Goal: Task Accomplishment & Management: Manage account settings

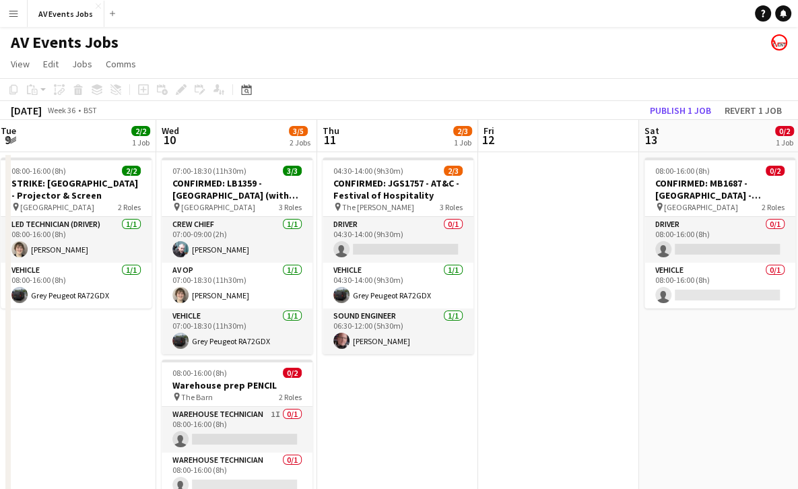
scroll to position [0, 491]
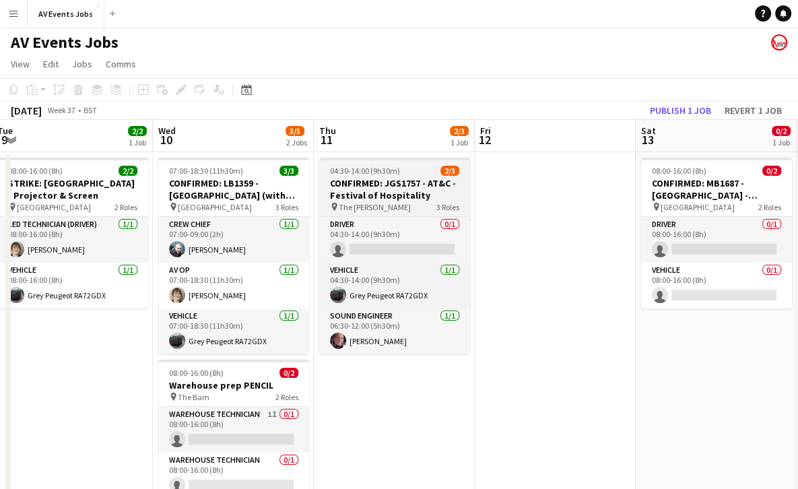
click at [362, 180] on h3 "CONFIRMED: JGS1757 - AT&C - Festival of Hospitality" at bounding box center [394, 189] width 151 height 24
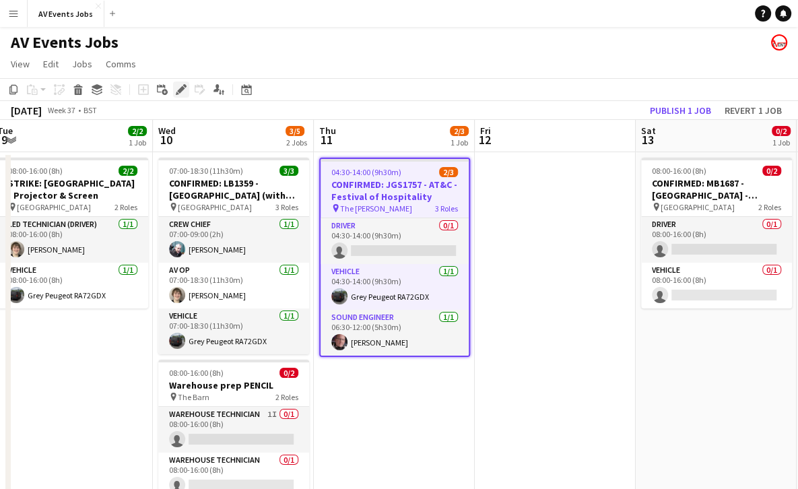
click at [176, 84] on icon "Edit" at bounding box center [181, 89] width 11 height 11
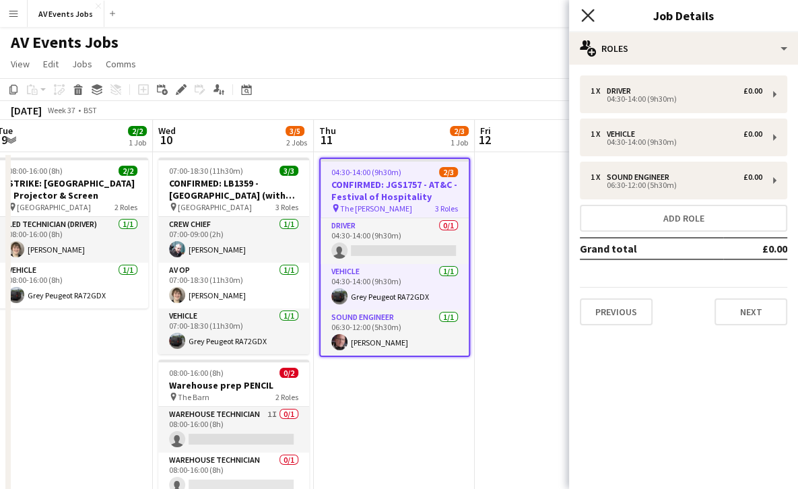
click at [590, 19] on icon at bounding box center [587, 15] width 13 height 13
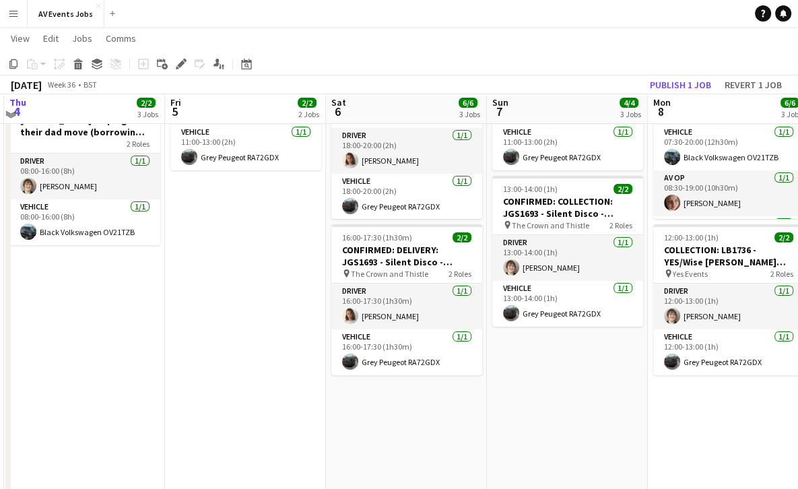
scroll to position [192, 0]
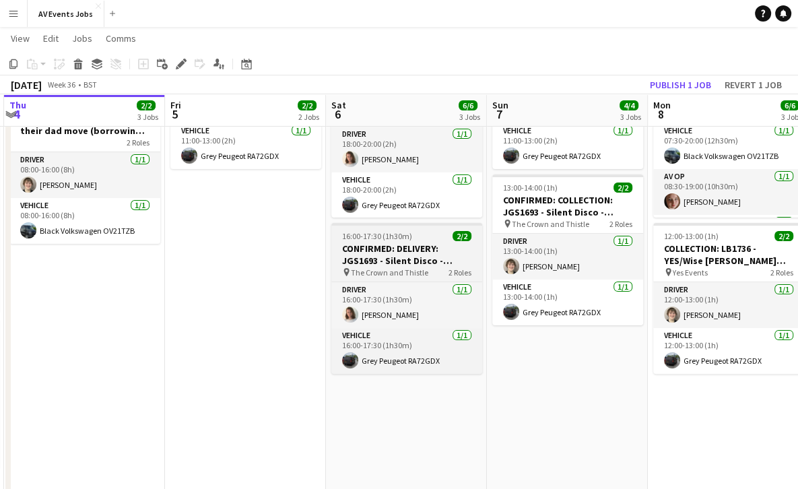
click at [388, 241] on app-job-card "16:00-17:30 (1h30m) 2/2 CONFIRMED: DELIVERY: JGS1693 - Silent Disco - Reanne pi…" at bounding box center [406, 298] width 151 height 151
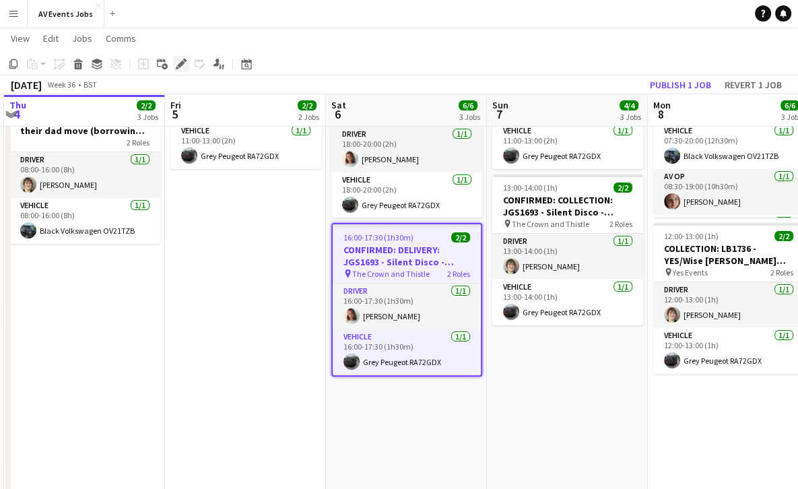
click at [178, 61] on icon "Edit" at bounding box center [181, 64] width 11 height 11
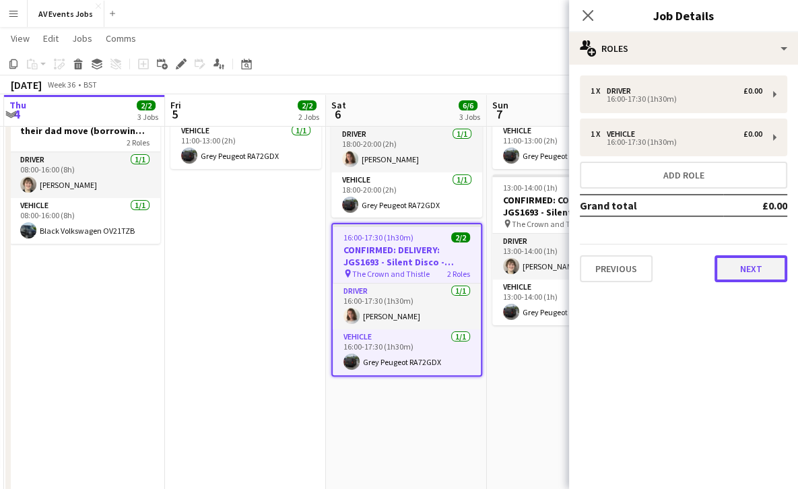
click at [745, 265] on button "Next" at bounding box center [750, 268] width 73 height 27
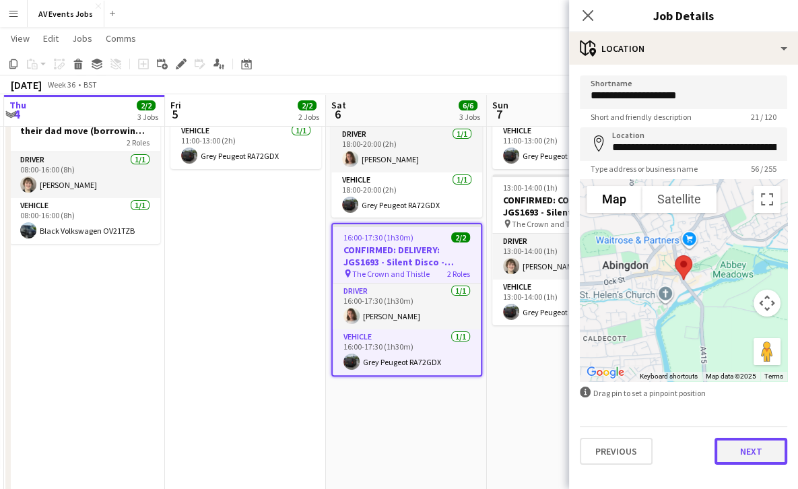
click at [753, 449] on button "Next" at bounding box center [750, 451] width 73 height 27
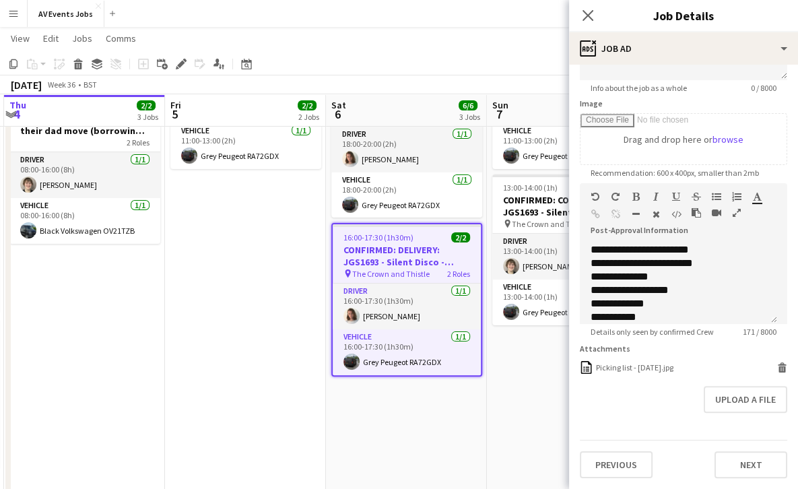
scroll to position [78, 0]
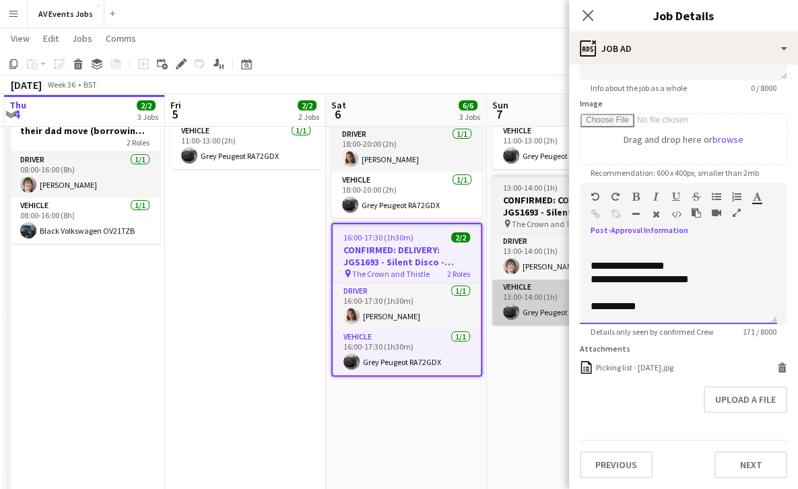
drag, startPoint x: 661, startPoint y: 294, endPoint x: 561, endPoint y: 296, distance: 99.7
click at [561, 296] on body "Menu Boards Boards Boards All jobs Status Workforce Workforce My Workforce Recr…" at bounding box center [399, 159] width 798 height 702
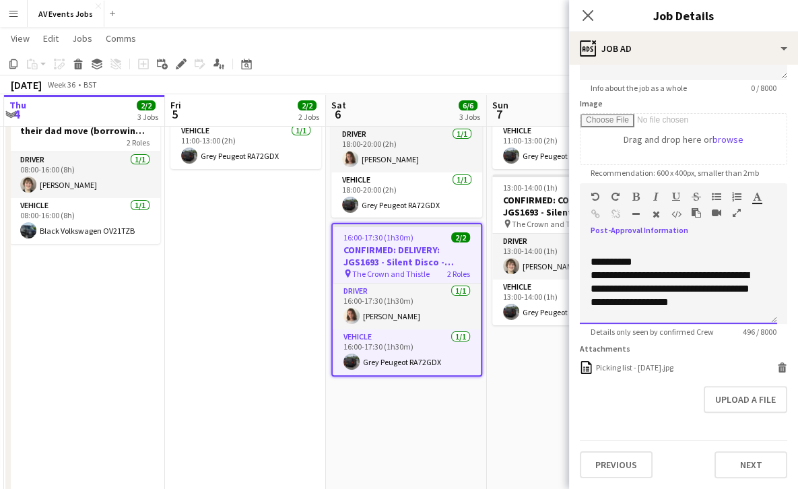
click at [591, 269] on div "**********" at bounding box center [673, 296] width 166 height 54
click at [594, 209] on icon "button" at bounding box center [595, 213] width 9 height 9
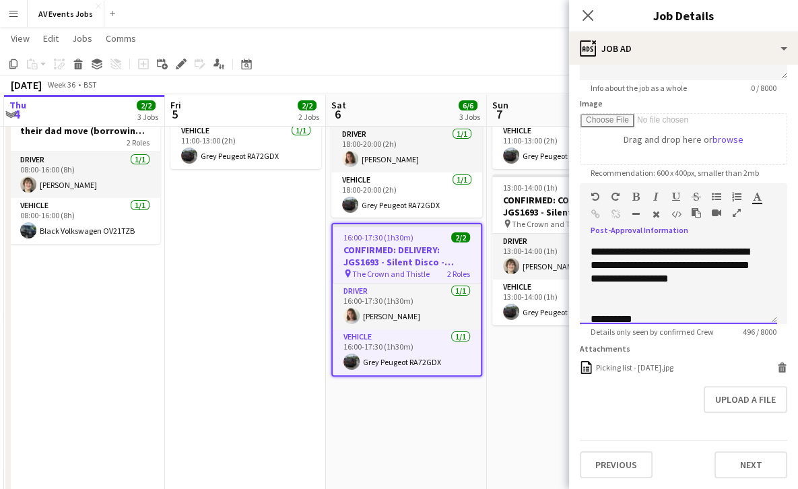
scroll to position [205, 0]
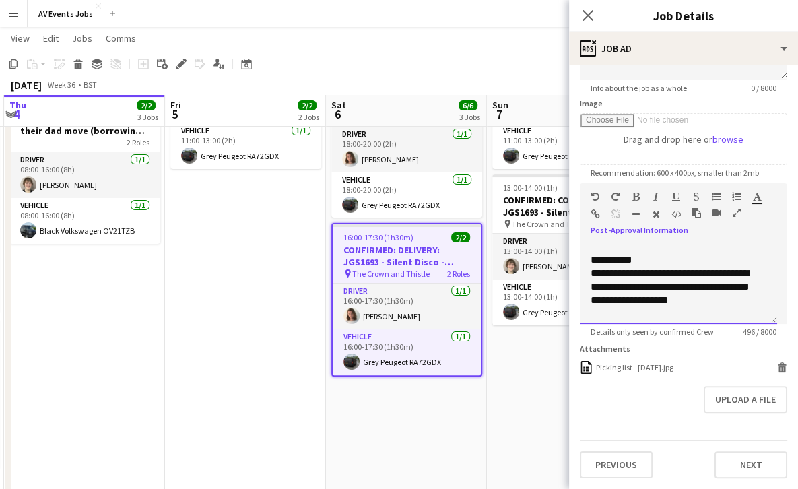
drag, startPoint x: 652, startPoint y: 302, endPoint x: 579, endPoint y: 263, distance: 82.2
click at [580, 263] on div "**********" at bounding box center [678, 283] width 197 height 81
copy div "**********"
click at [592, 209] on icon "button" at bounding box center [595, 213] width 9 height 9
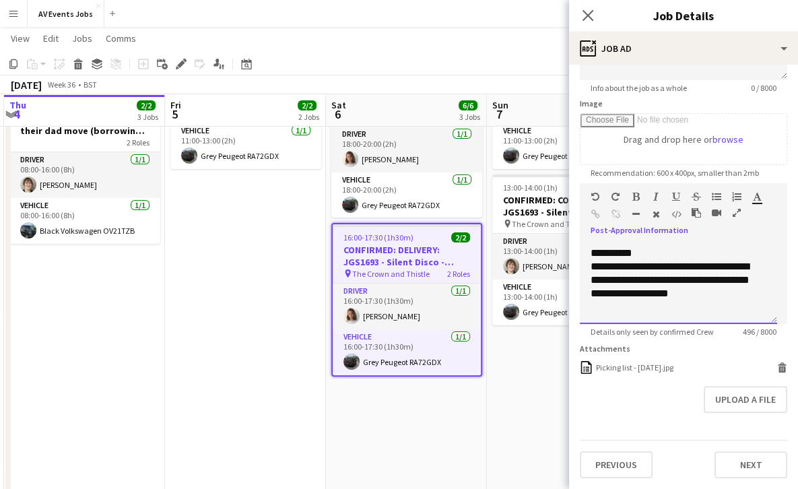
scroll to position [129, 0]
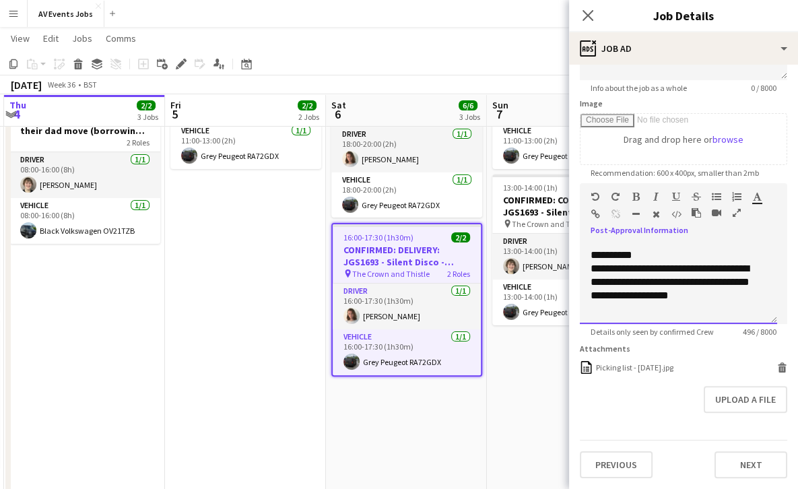
drag, startPoint x: 629, startPoint y: 296, endPoint x: 586, endPoint y: 261, distance: 54.6
click at [586, 261] on div "**********" at bounding box center [678, 283] width 197 height 81
copy div "**********"
click at [592, 209] on icon "button" at bounding box center [595, 213] width 9 height 9
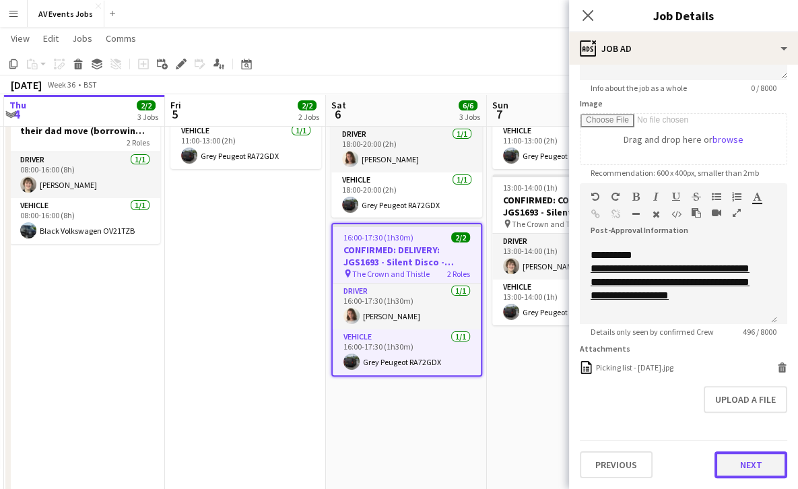
click at [738, 459] on button "Next" at bounding box center [750, 464] width 73 height 27
type input "*******"
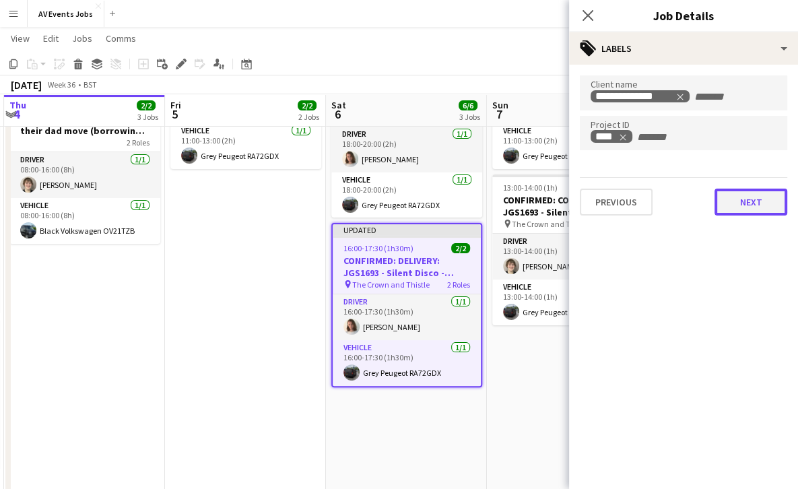
click at [749, 215] on button "Next" at bounding box center [750, 202] width 73 height 27
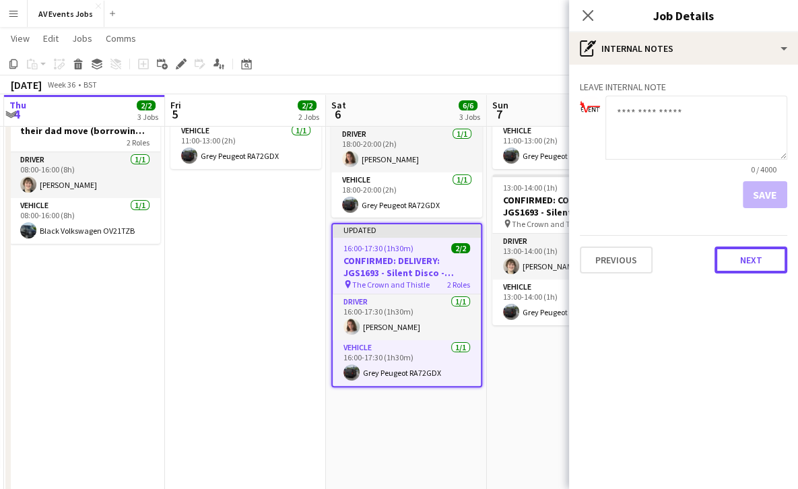
click at [747, 246] on button "Next" at bounding box center [750, 259] width 73 height 27
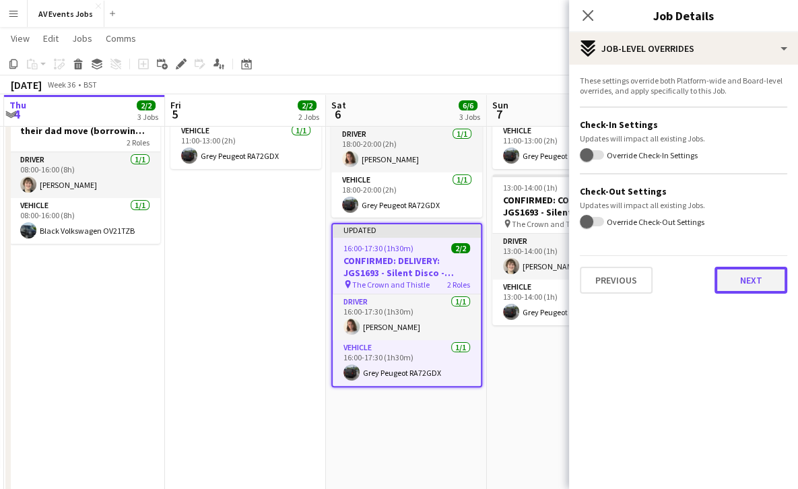
click at [738, 285] on button "Next" at bounding box center [750, 280] width 73 height 27
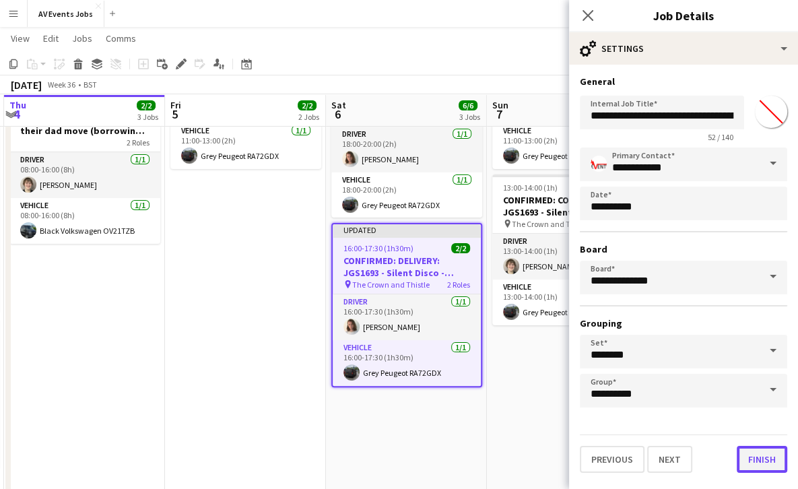
click at [768, 456] on button "Finish" at bounding box center [762, 459] width 50 height 27
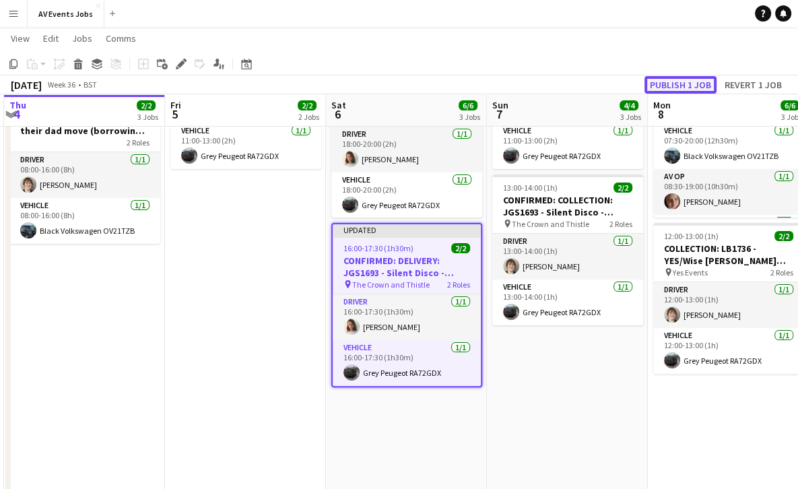
click at [687, 83] on button "Publish 1 job" at bounding box center [680, 85] width 72 height 18
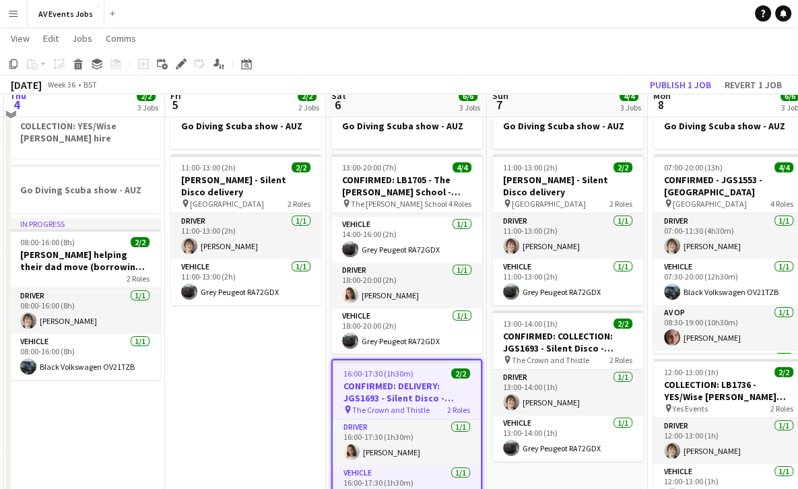
scroll to position [46, 0]
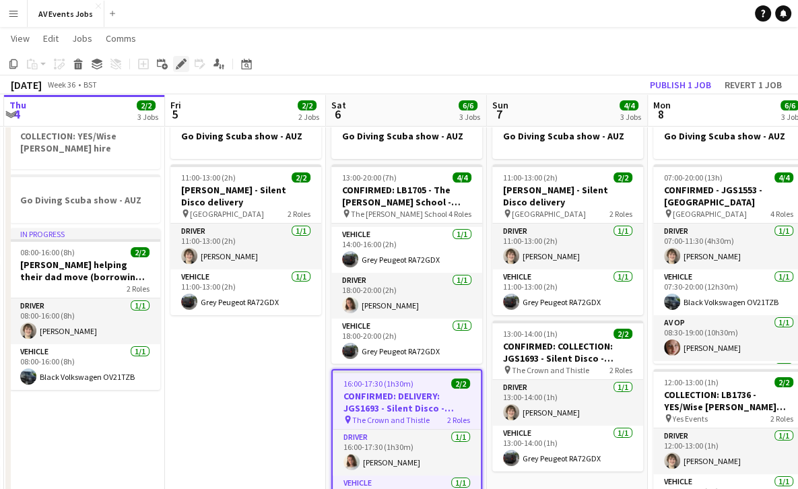
click at [178, 61] on icon "Edit" at bounding box center [181, 64] width 11 height 11
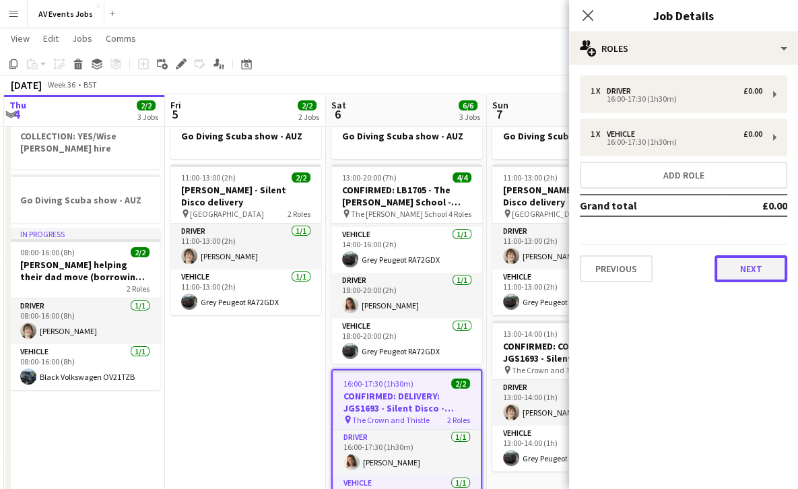
click at [745, 271] on button "Next" at bounding box center [750, 268] width 73 height 27
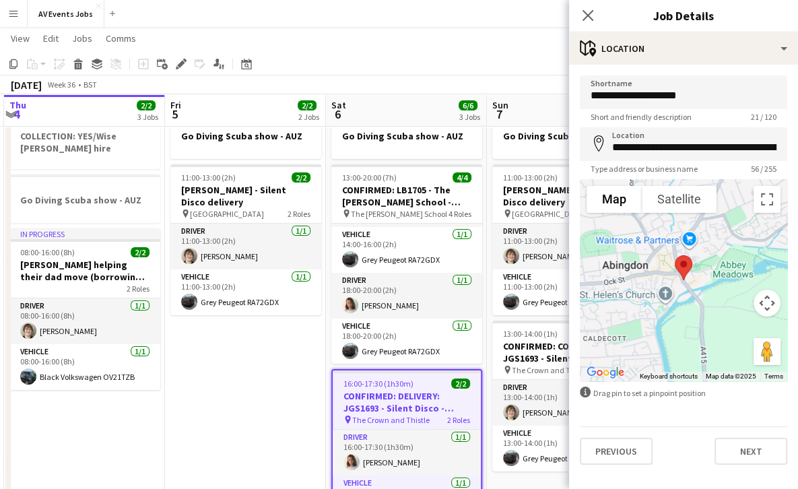
click at [751, 471] on div "**********" at bounding box center [683, 270] width 229 height 411
click at [753, 463] on button "Next" at bounding box center [750, 451] width 73 height 27
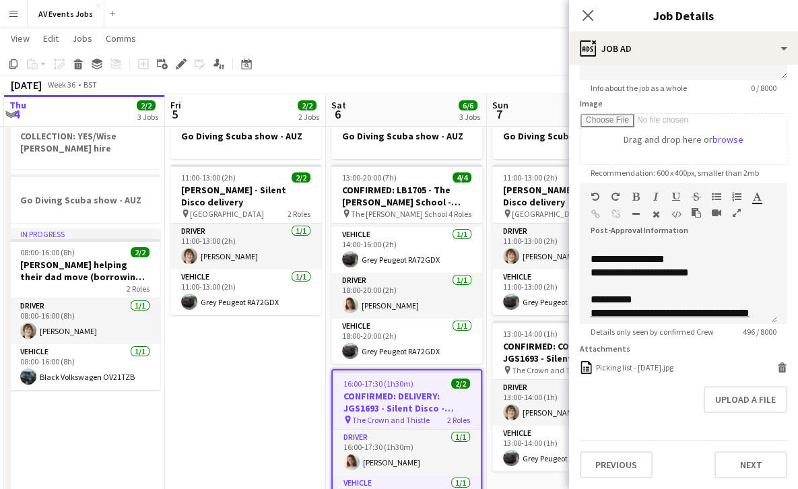
scroll to position [84, 0]
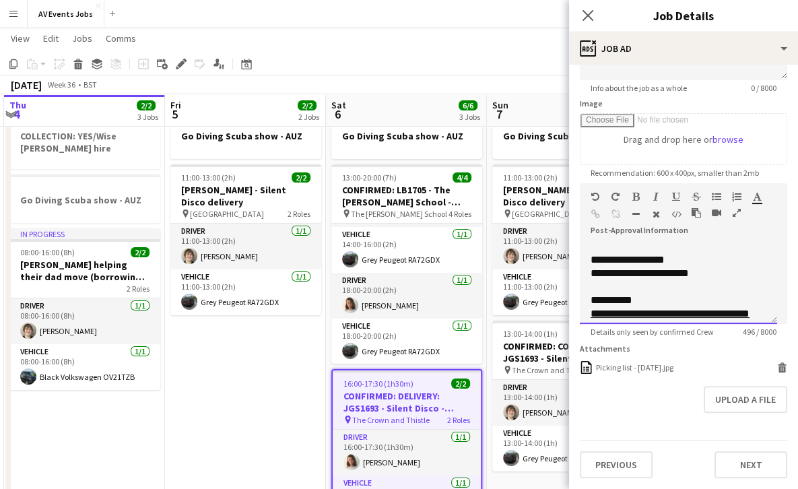
click at [700, 253] on div "**********" at bounding box center [673, 259] width 166 height 13
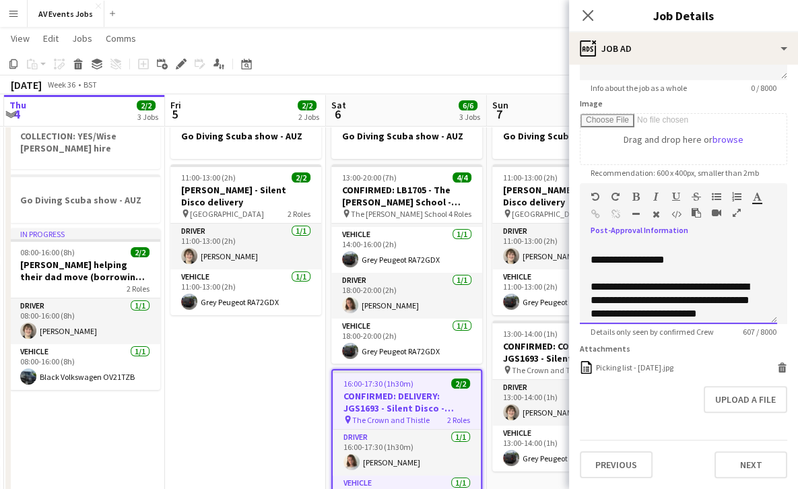
scroll to position [96, 0]
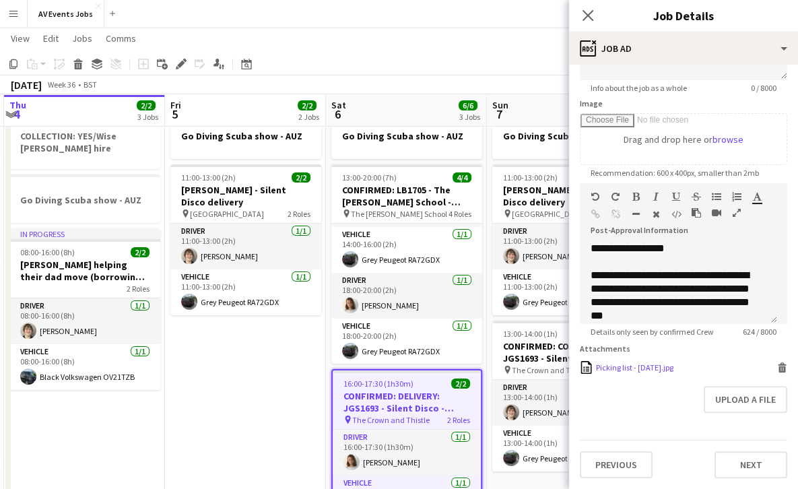
click at [779, 366] on icon at bounding box center [782, 369] width 7 height 6
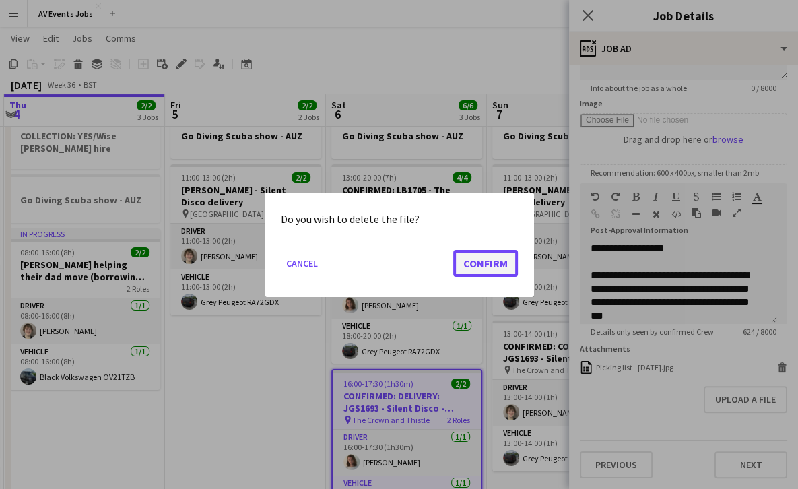
click at [504, 265] on button "Confirm" at bounding box center [485, 262] width 65 height 27
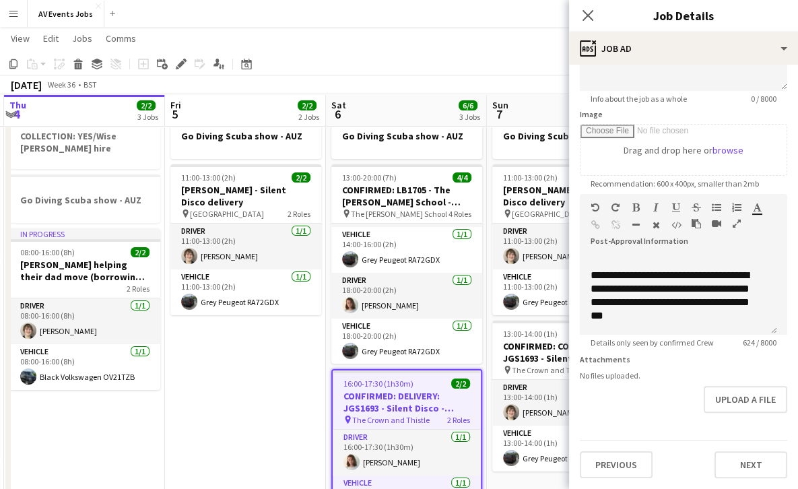
scroll to position [110, 0]
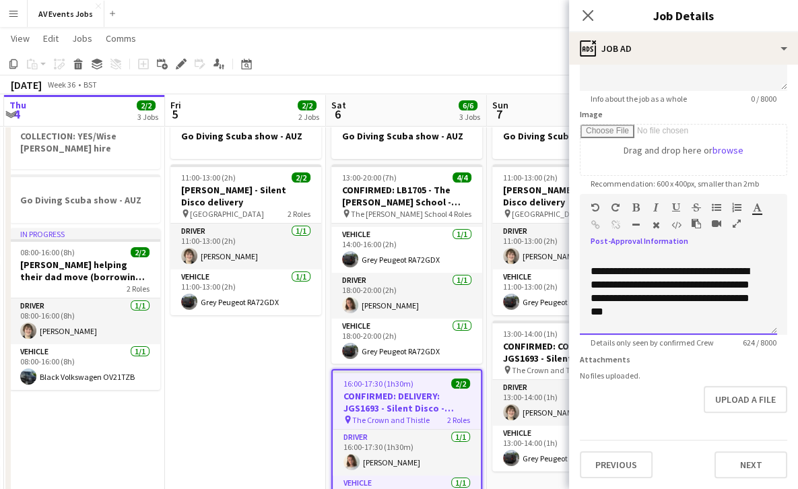
drag, startPoint x: 622, startPoint y: 261, endPoint x: 685, endPoint y: 302, distance: 75.8
click at [685, 302] on div "**********" at bounding box center [673, 292] width 166 height 54
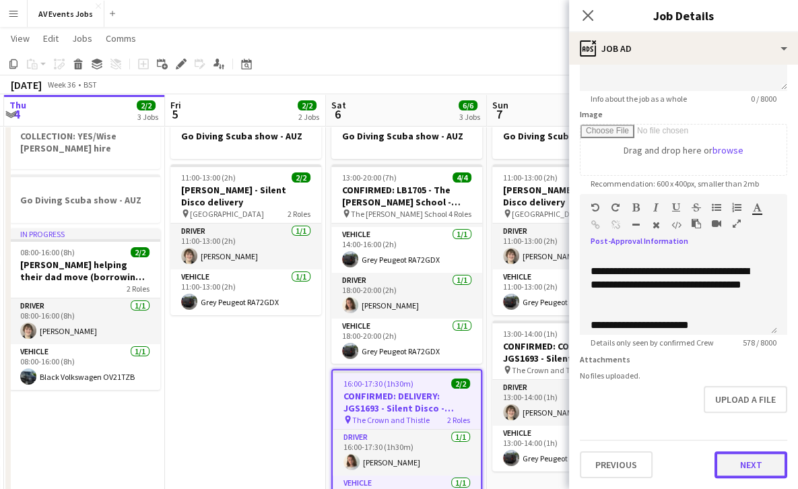
click at [743, 470] on button "Next" at bounding box center [750, 464] width 73 height 27
type input "*******"
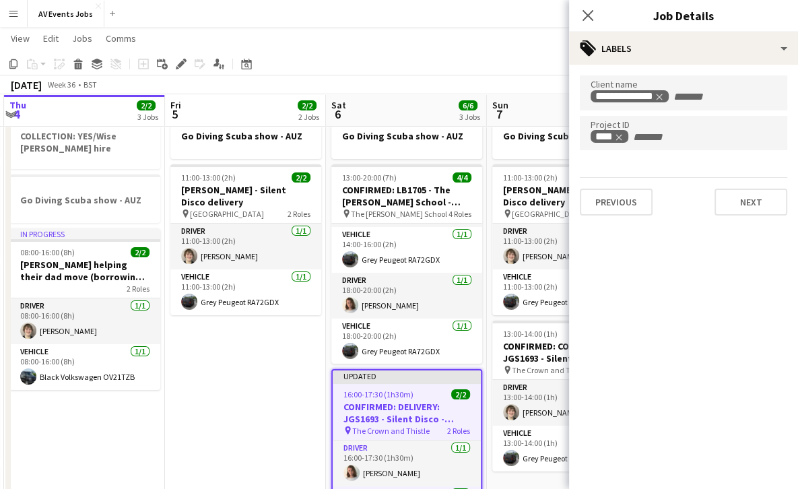
scroll to position [0, 0]
click at [751, 205] on button "Next" at bounding box center [750, 202] width 73 height 27
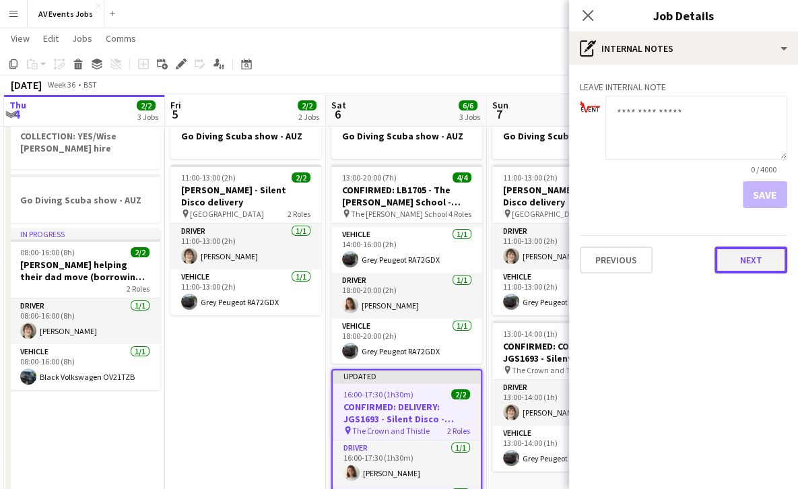
click at [749, 255] on button "Next" at bounding box center [750, 259] width 73 height 27
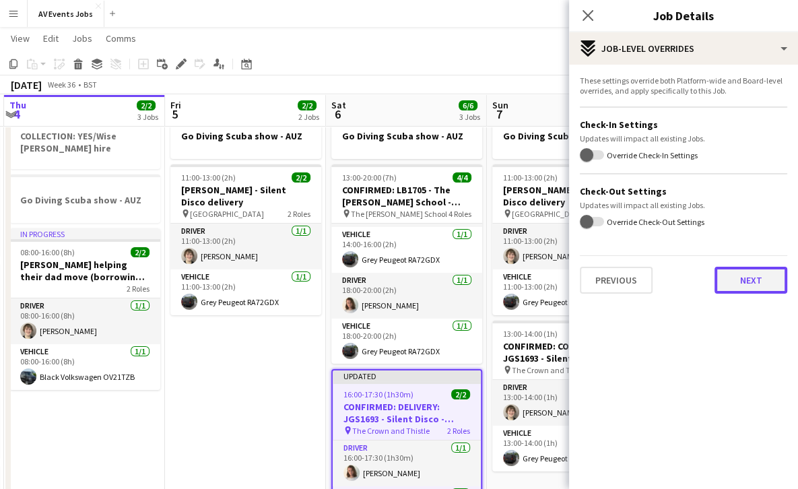
click at [735, 278] on button "Next" at bounding box center [750, 280] width 73 height 27
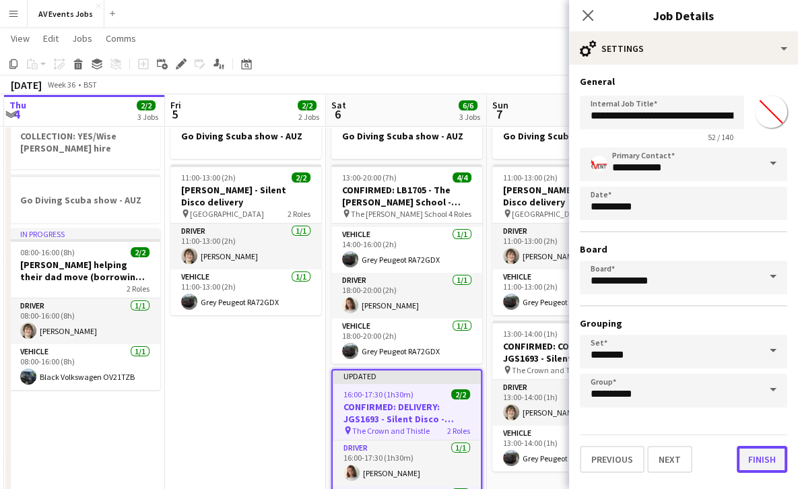
click at [757, 463] on button "Finish" at bounding box center [762, 459] width 50 height 27
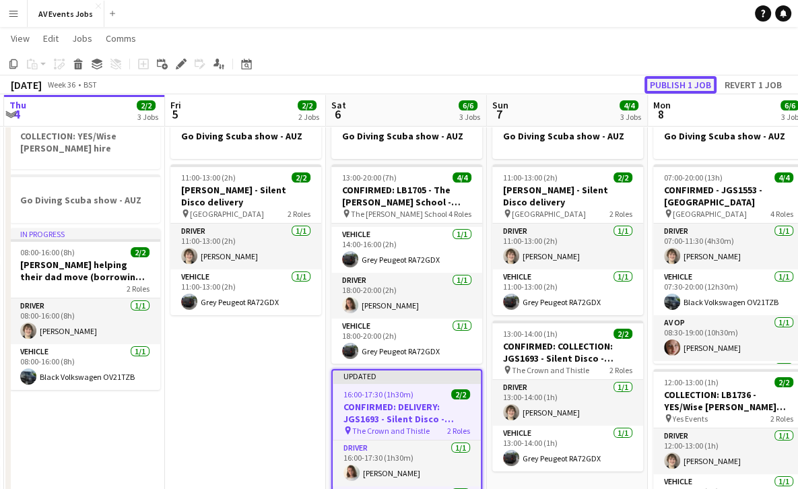
click at [688, 83] on button "Publish 1 job" at bounding box center [680, 85] width 72 height 18
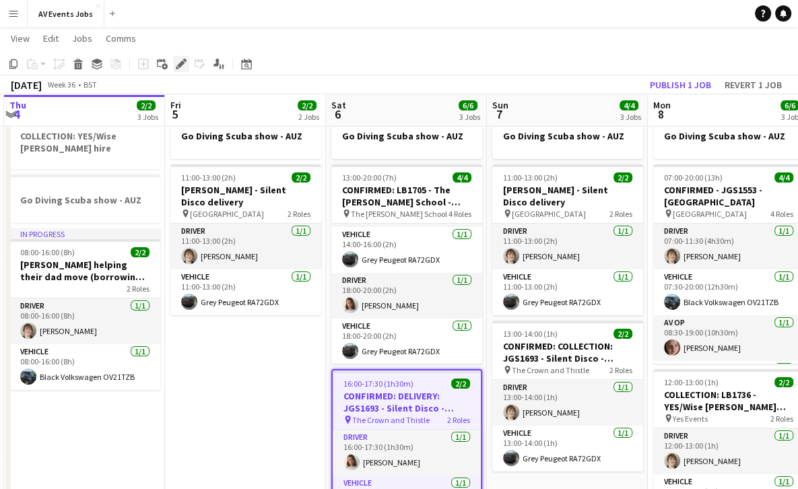
click at [183, 59] on icon at bounding box center [184, 60] width 3 height 3
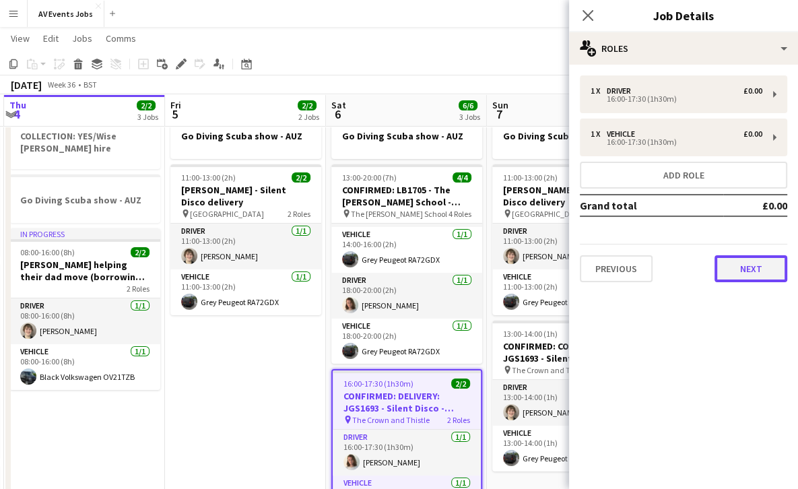
click at [736, 274] on button "Next" at bounding box center [750, 268] width 73 height 27
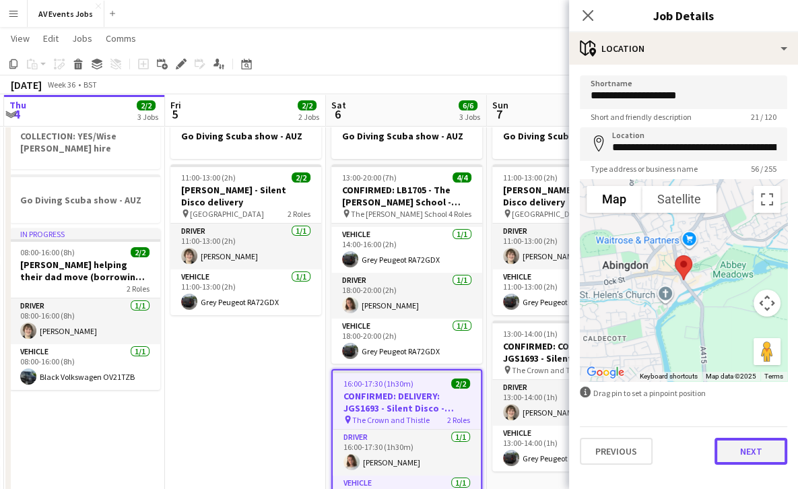
click at [746, 449] on button "Next" at bounding box center [750, 451] width 73 height 27
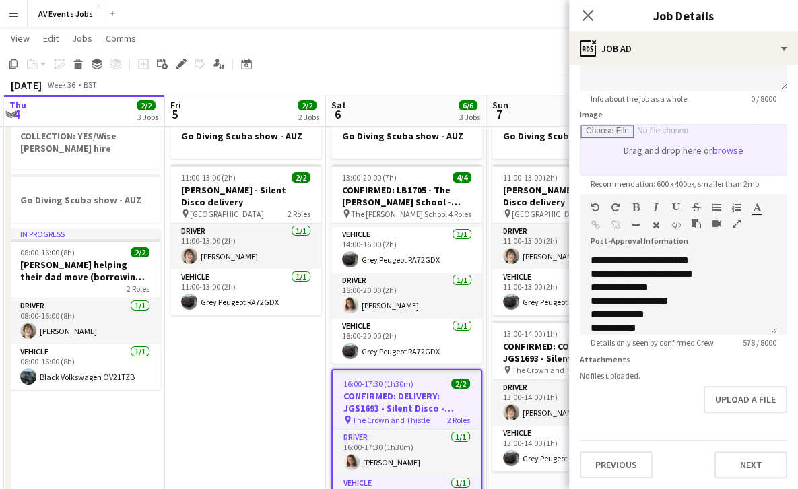
scroll to position [186, 0]
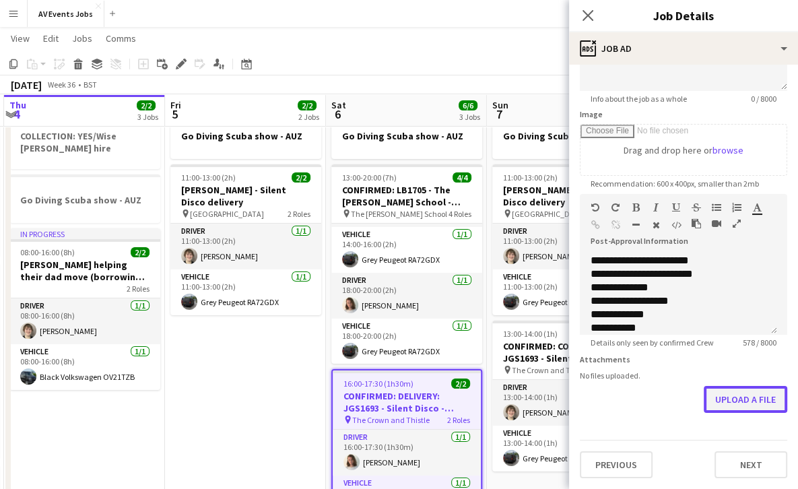
click at [740, 403] on button "Upload a file" at bounding box center [745, 399] width 83 height 27
click at [724, 395] on button "Upload a file" at bounding box center [745, 399] width 83 height 27
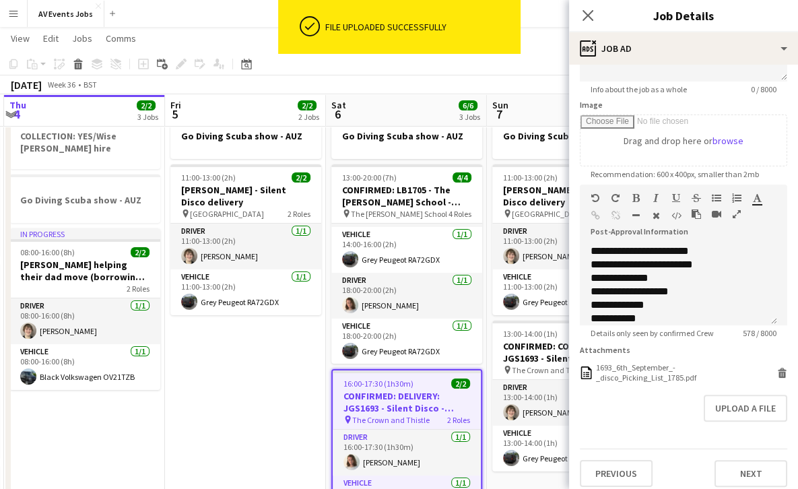
scroll to position [205, 0]
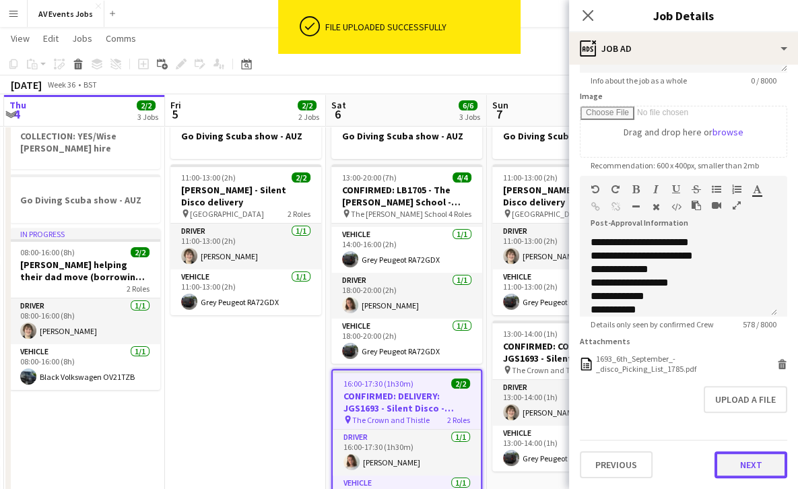
click at [729, 461] on button "Next" at bounding box center [750, 464] width 73 height 27
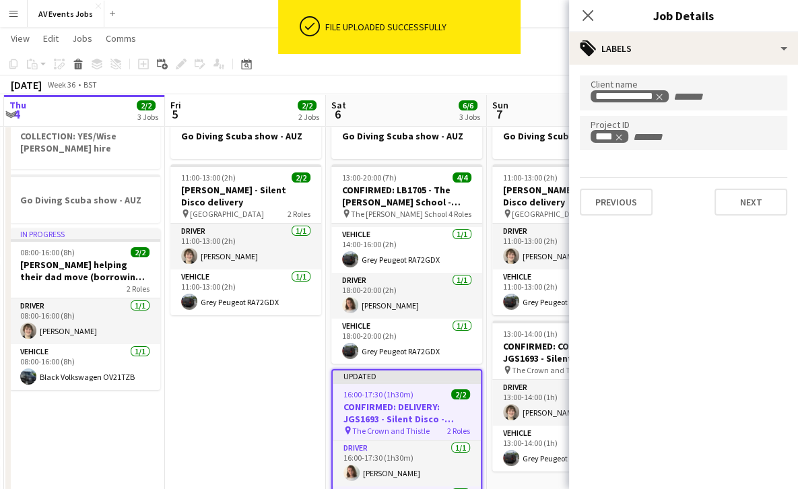
scroll to position [0, 0]
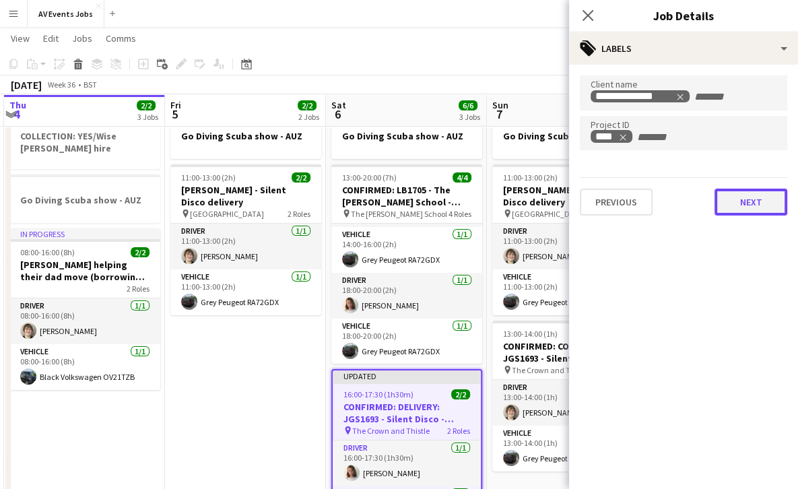
click at [749, 191] on button "Next" at bounding box center [750, 202] width 73 height 27
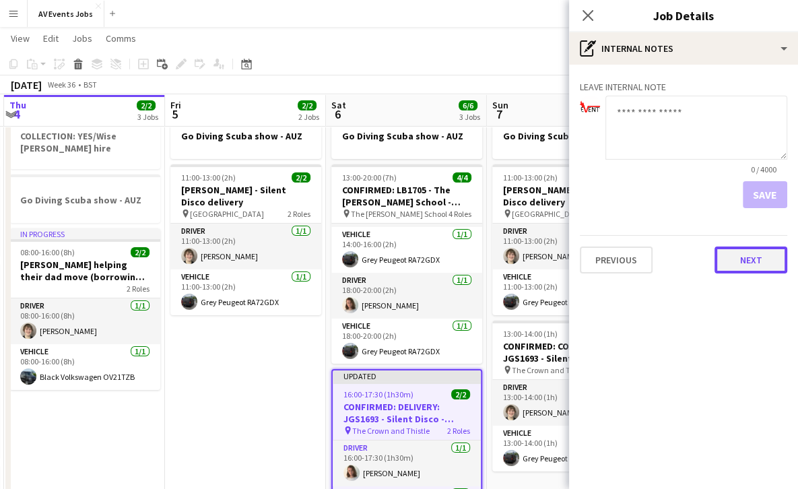
click at [755, 254] on button "Next" at bounding box center [750, 259] width 73 height 27
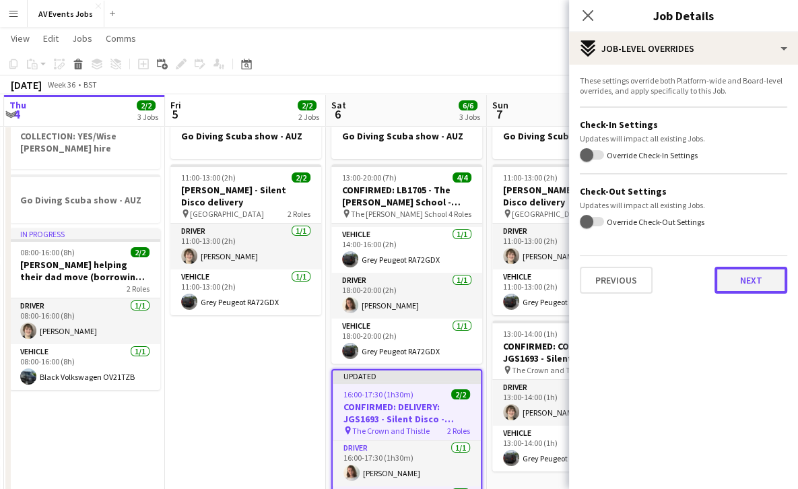
click at [750, 277] on button "Next" at bounding box center [750, 280] width 73 height 27
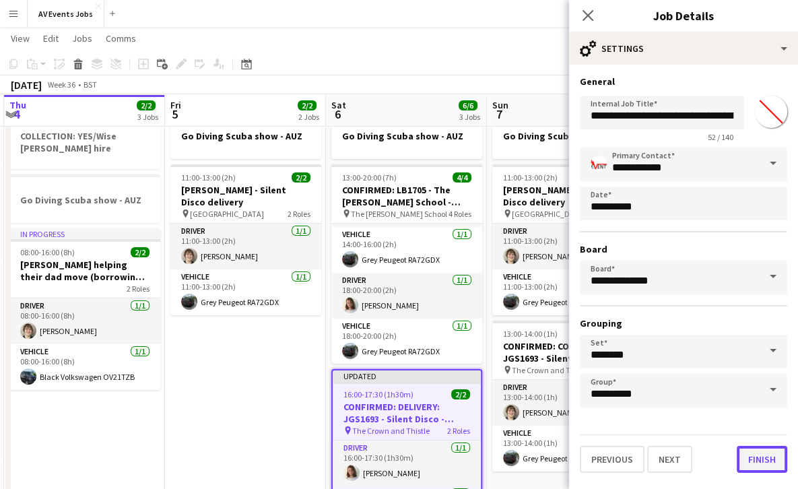
click at [762, 456] on button "Finish" at bounding box center [762, 459] width 50 height 27
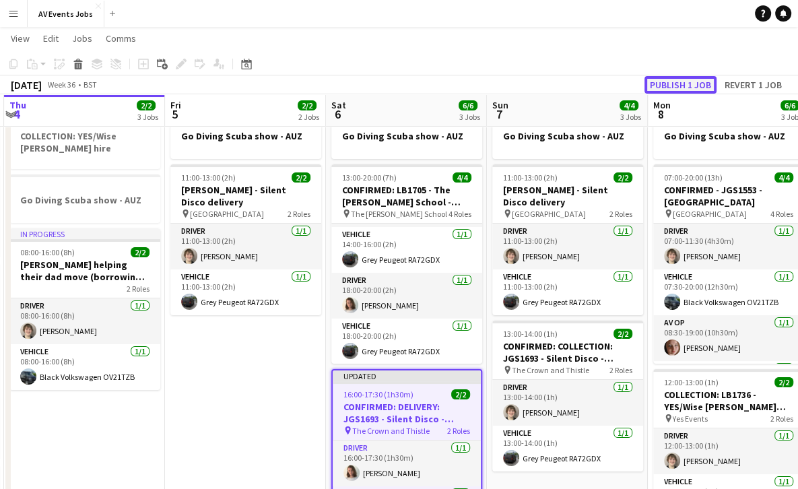
click at [683, 82] on button "Publish 1 job" at bounding box center [680, 85] width 72 height 18
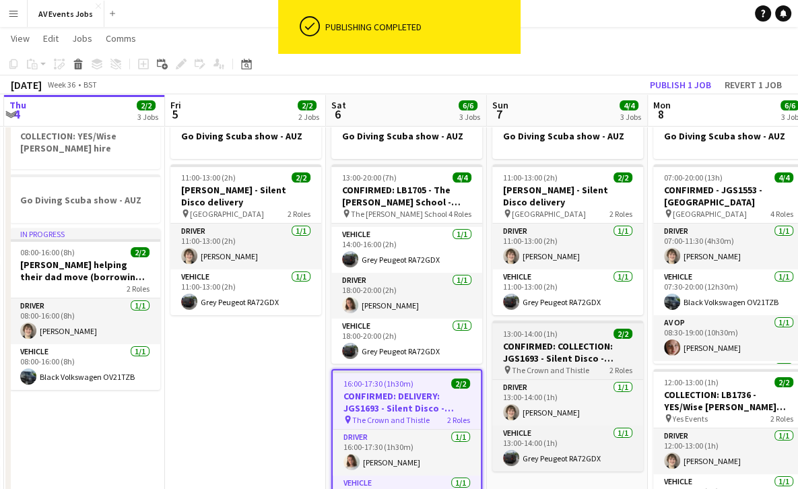
click at [586, 340] on h3 "CONFIRMED: COLLECTION: JGS1693 - Silent Disco - Reanne" at bounding box center [567, 352] width 151 height 24
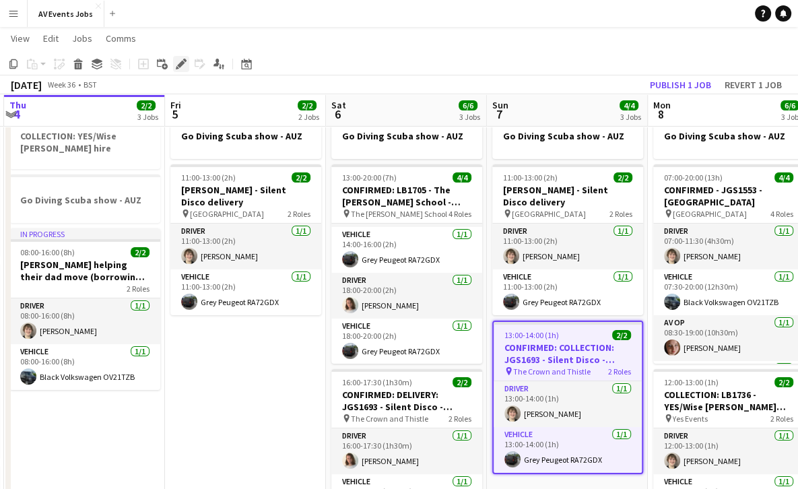
click at [184, 62] on icon at bounding box center [180, 64] width 7 height 7
type input "**********"
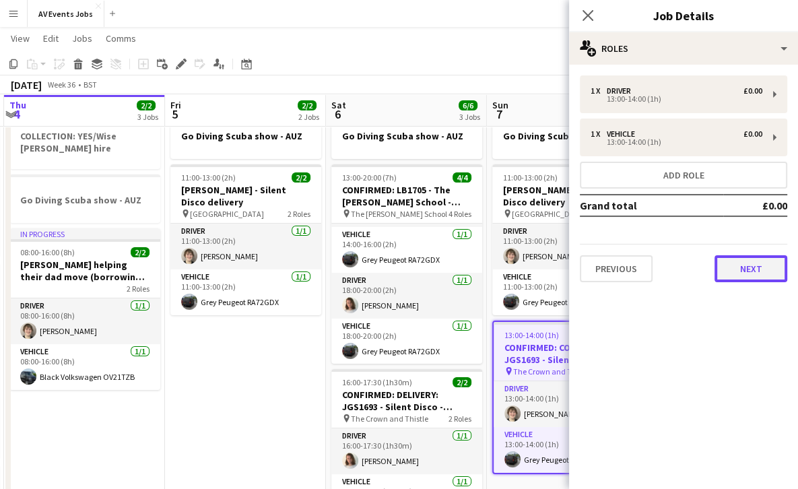
click at [741, 266] on button "Next" at bounding box center [750, 268] width 73 height 27
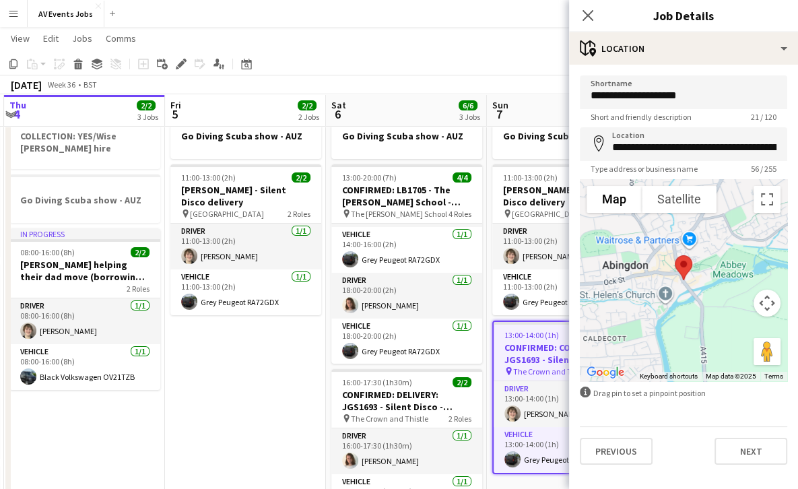
click at [755, 468] on div "**********" at bounding box center [683, 270] width 229 height 411
click at [758, 457] on button "Next" at bounding box center [750, 451] width 73 height 27
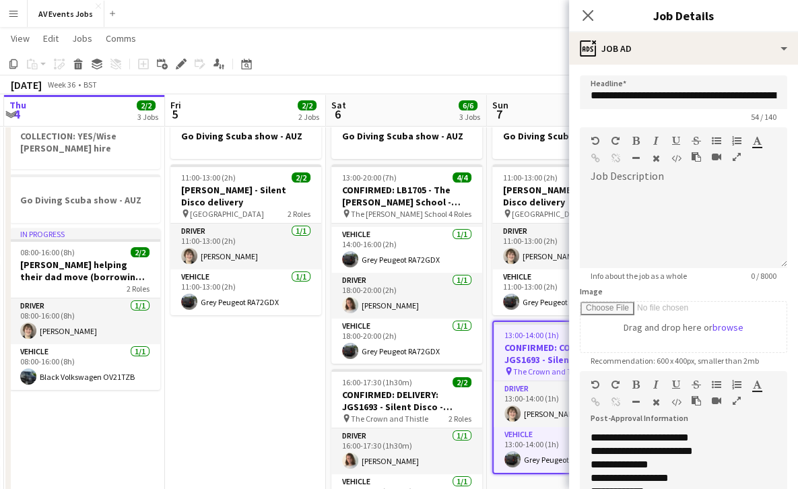
scroll to position [197, 0]
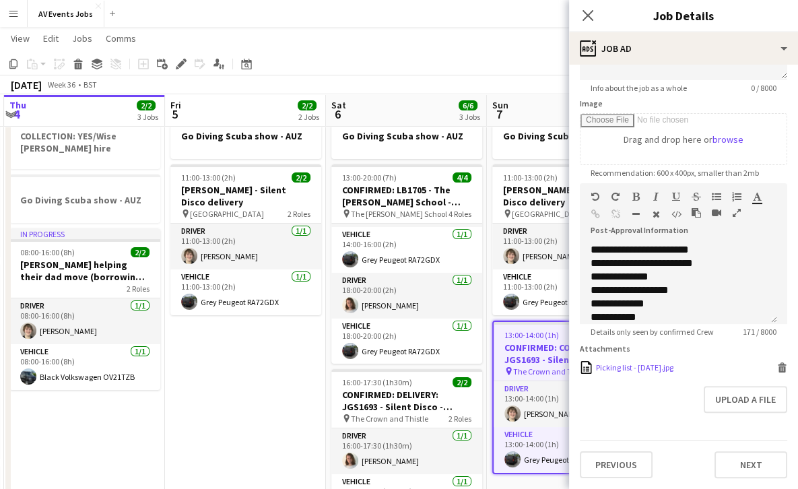
click at [777, 368] on icon "Delete" at bounding box center [782, 367] width 10 height 10
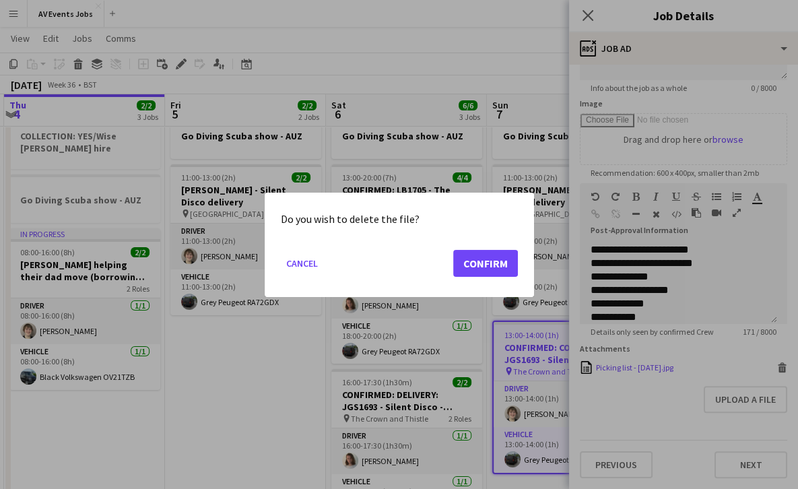
scroll to position [0, 0]
click at [486, 262] on button "Confirm" at bounding box center [485, 262] width 65 height 27
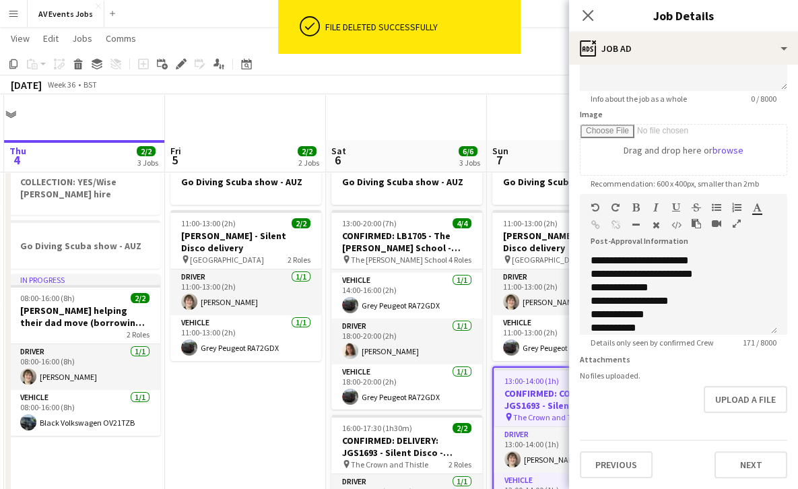
scroll to position [186, 0]
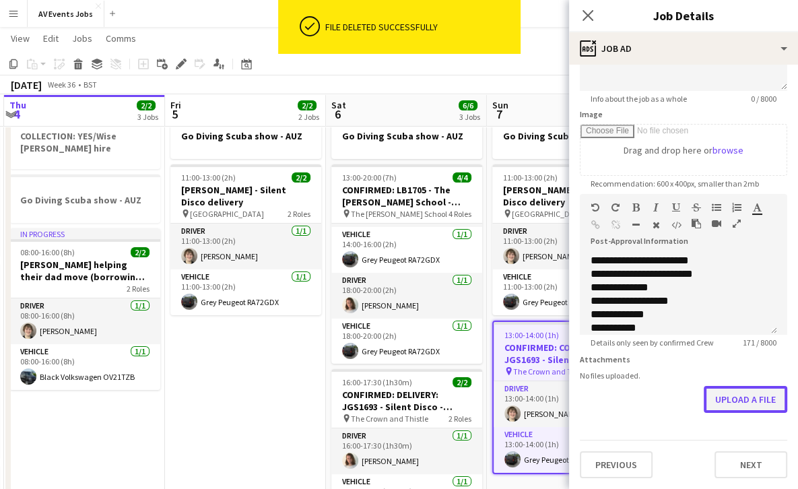
click at [727, 410] on button "Upload a file" at bounding box center [745, 399] width 83 height 27
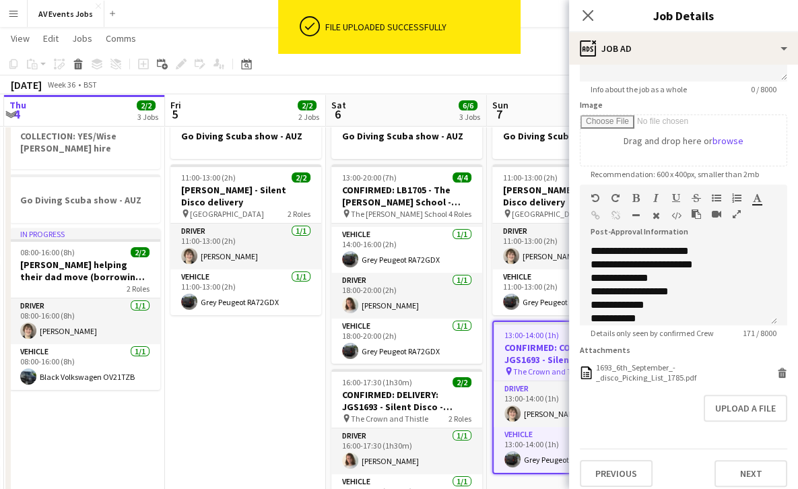
scroll to position [205, 0]
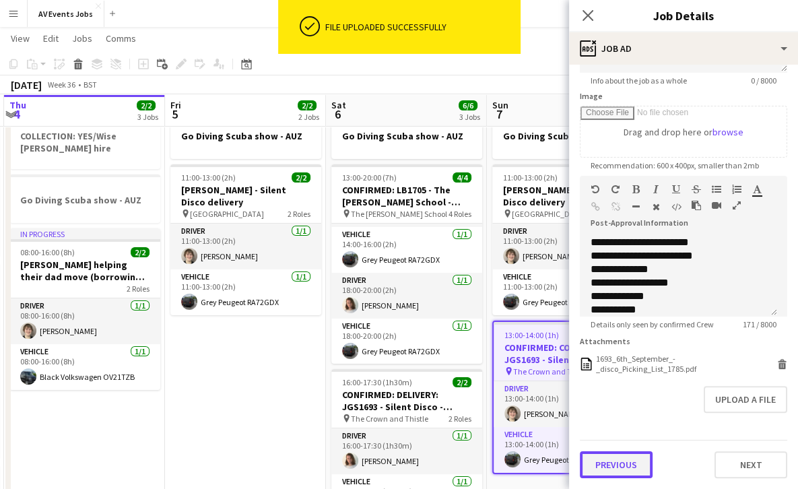
click at [622, 474] on button "Previous" at bounding box center [616, 464] width 73 height 27
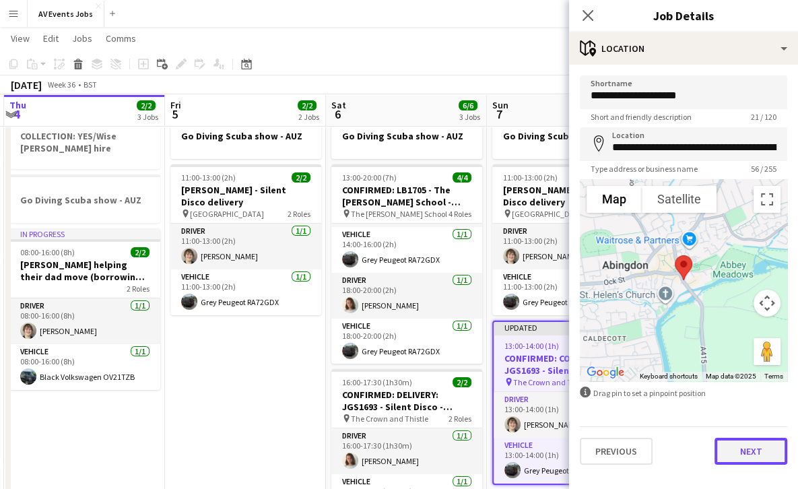
click at [763, 440] on button "Next" at bounding box center [750, 451] width 73 height 27
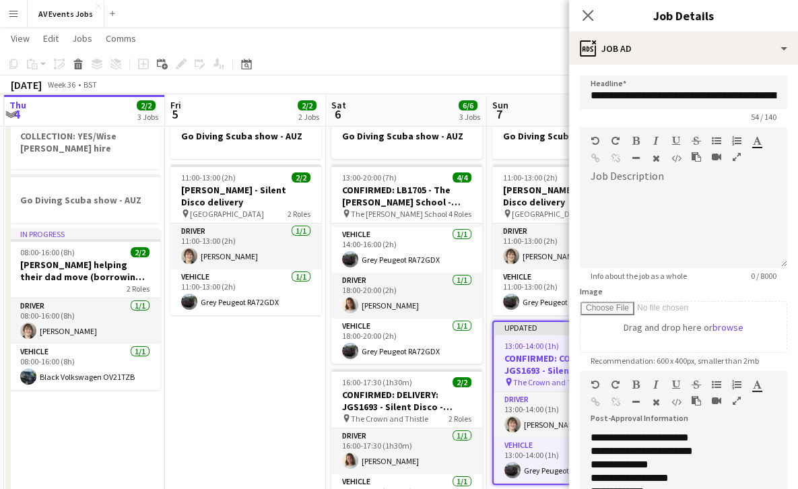
scroll to position [205, 0]
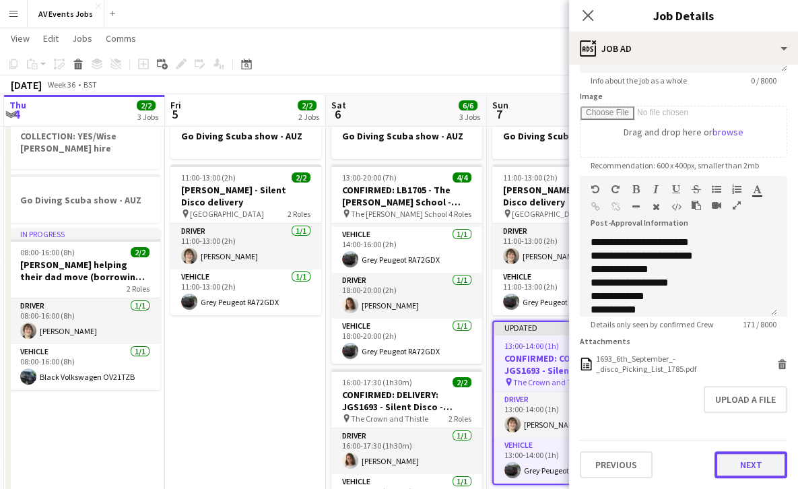
click at [743, 465] on button "Next" at bounding box center [750, 464] width 73 height 27
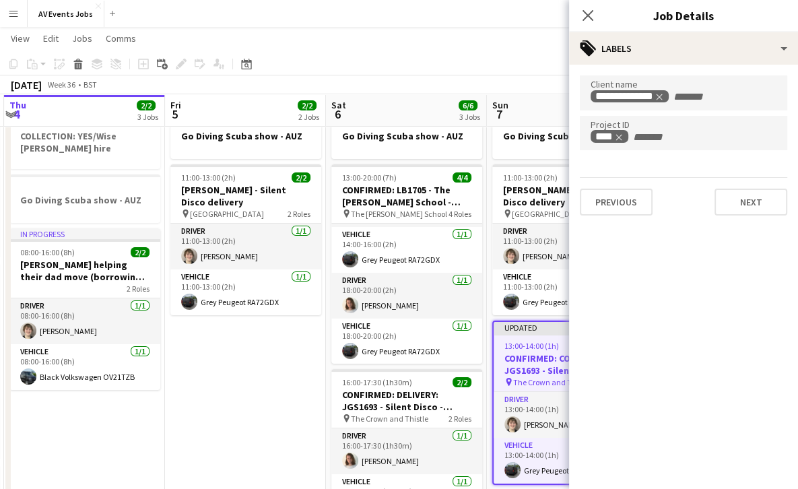
scroll to position [0, 0]
click at [754, 212] on button "Next" at bounding box center [750, 202] width 73 height 27
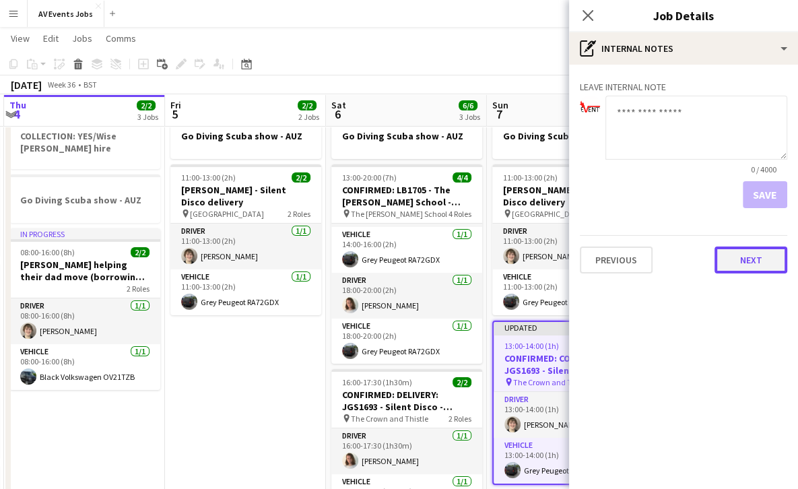
click at [756, 262] on button "Next" at bounding box center [750, 259] width 73 height 27
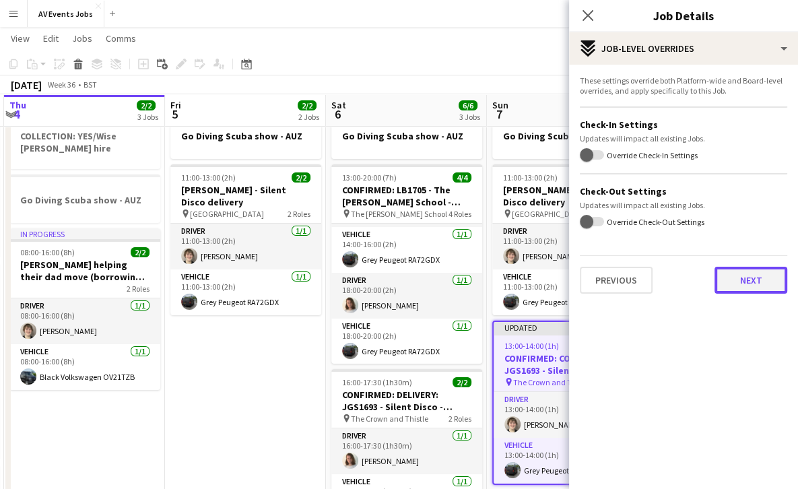
click at [755, 275] on button "Next" at bounding box center [750, 280] width 73 height 27
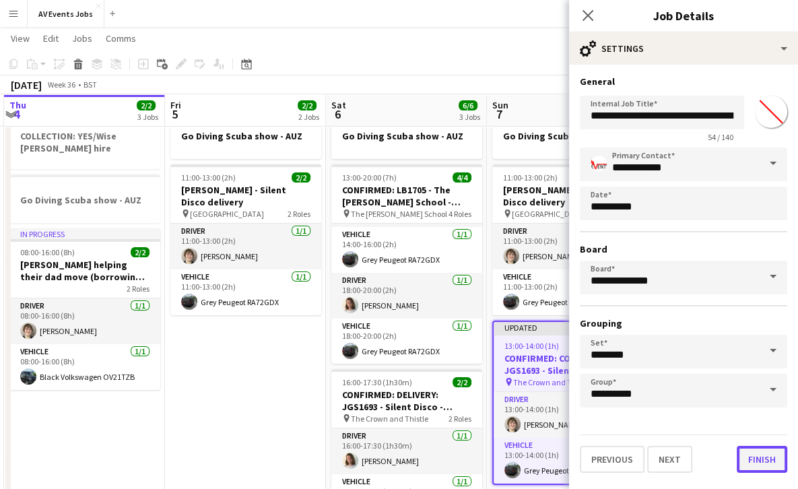
click at [757, 461] on button "Finish" at bounding box center [762, 459] width 50 height 27
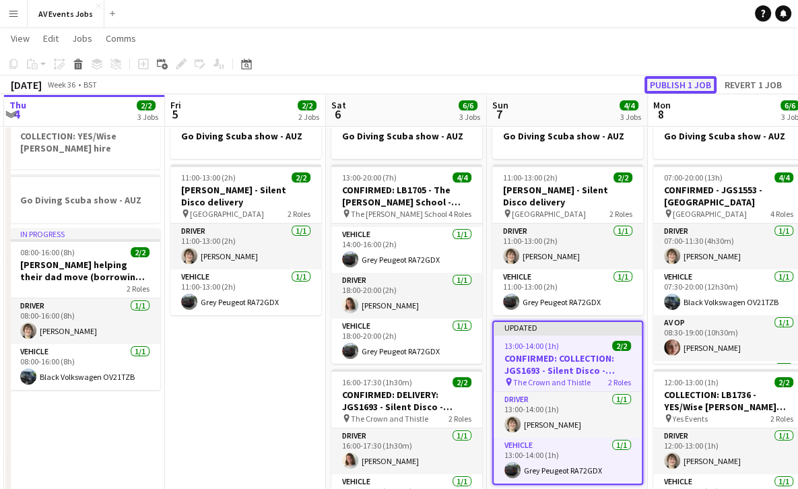
click at [681, 86] on button "Publish 1 job" at bounding box center [680, 85] width 72 height 18
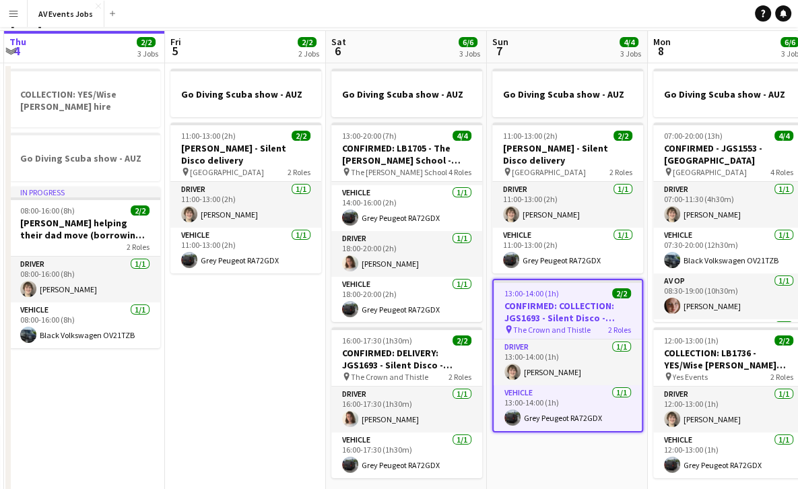
scroll to position [1, 0]
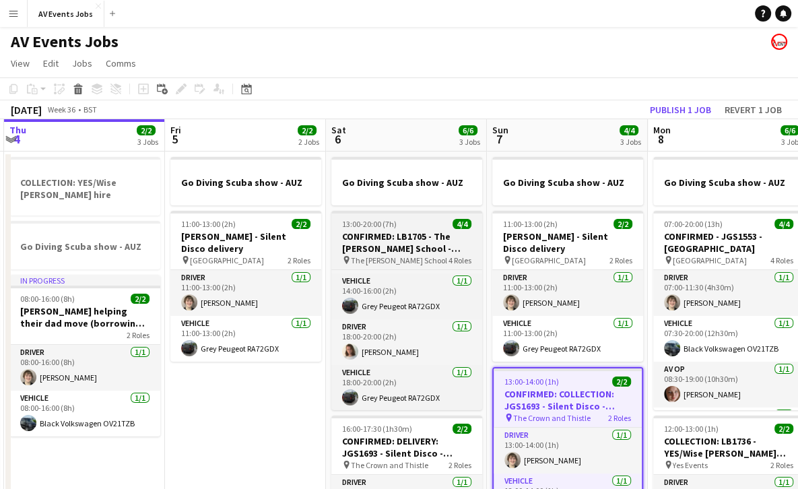
click at [397, 242] on h3 "CONFIRMED: LB1705 - The [PERSON_NAME] School - Spotlight hire" at bounding box center [406, 242] width 151 height 24
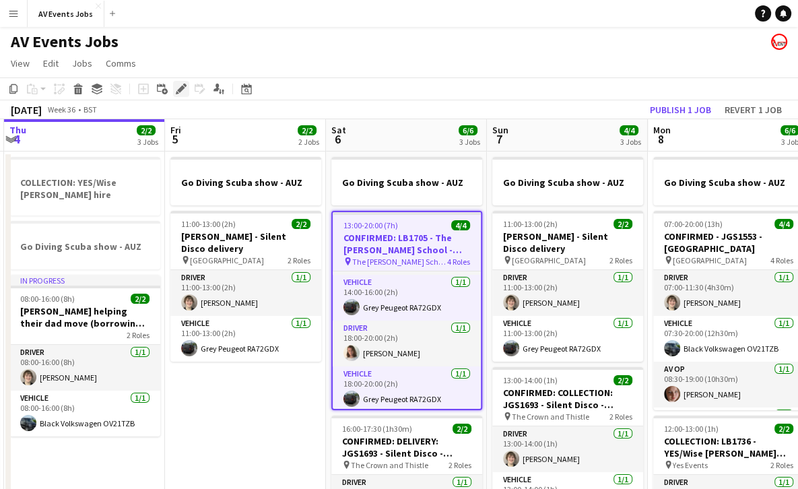
click at [183, 96] on div "Edit" at bounding box center [181, 89] width 16 height 16
type input "**********"
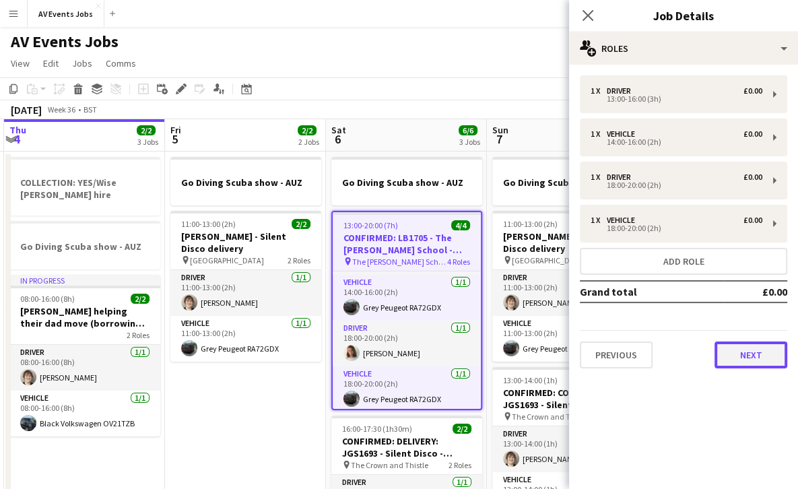
click at [751, 347] on button "Next" at bounding box center [750, 354] width 73 height 27
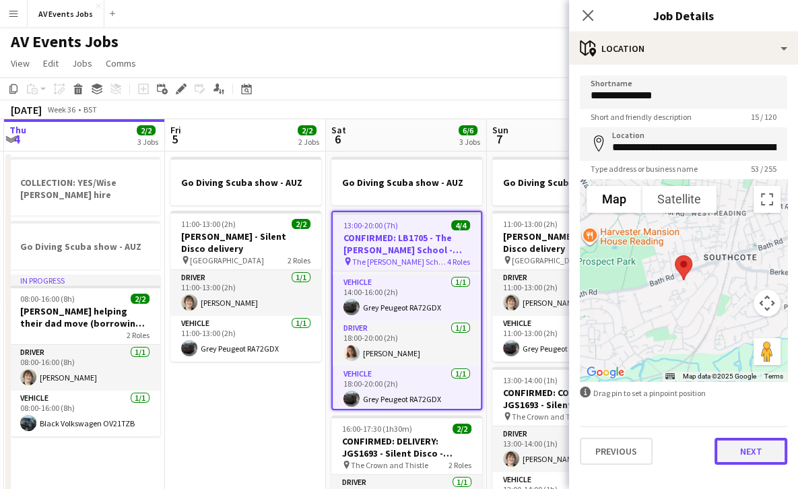
click at [765, 454] on button "Next" at bounding box center [750, 451] width 73 height 27
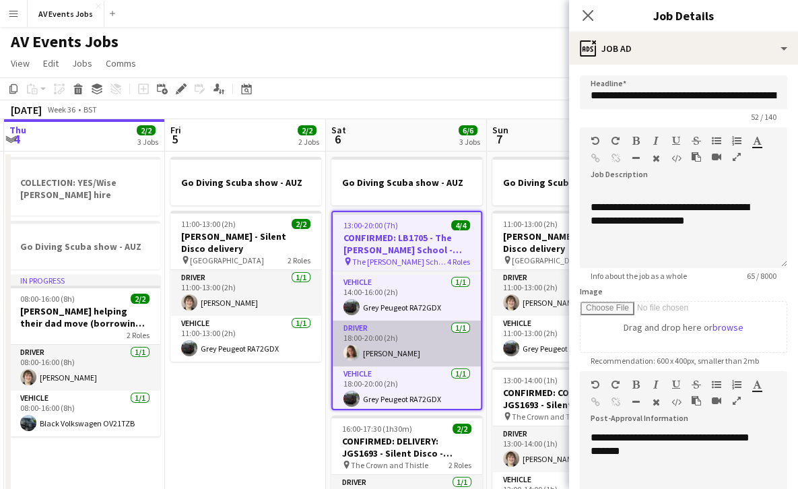
scroll to position [0, 0]
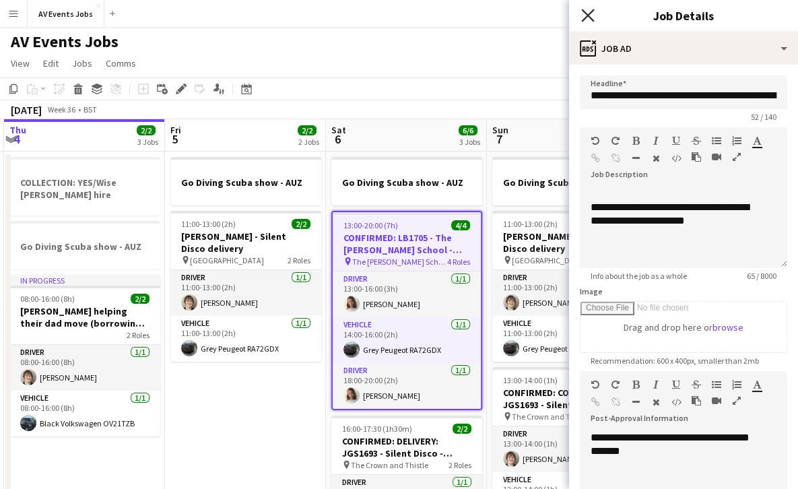
click at [590, 20] on icon "Close pop-in" at bounding box center [587, 15] width 13 height 13
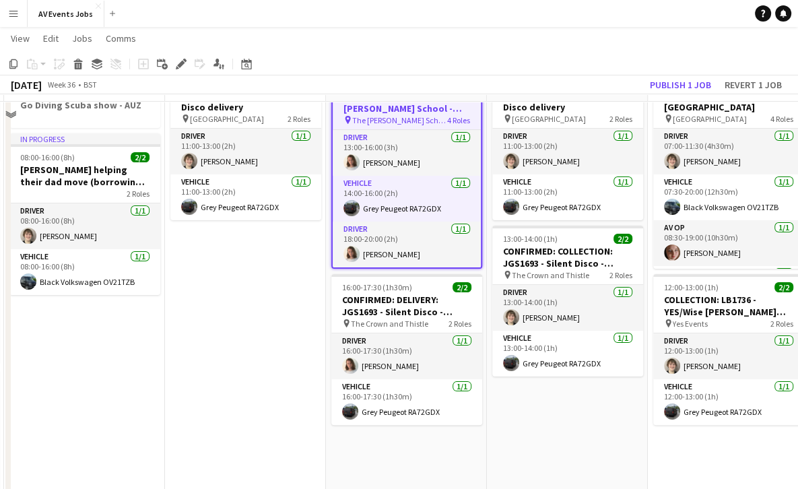
scroll to position [164, 0]
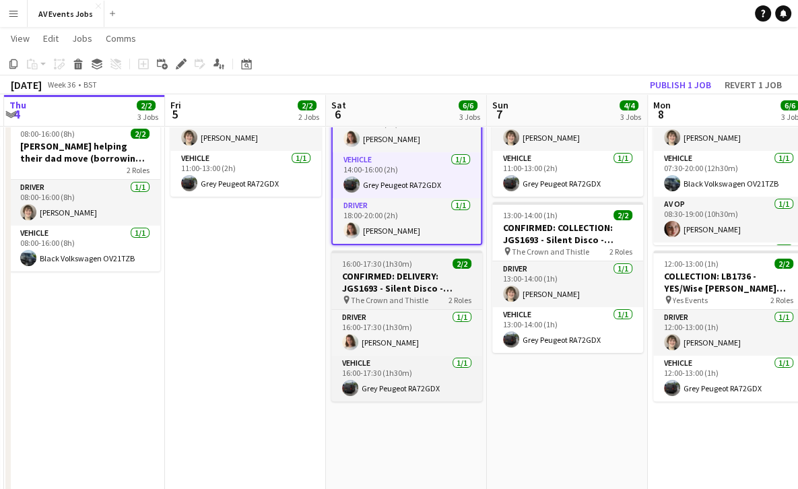
click at [396, 295] on span "The Crown and Thistle" at bounding box center [389, 300] width 77 height 10
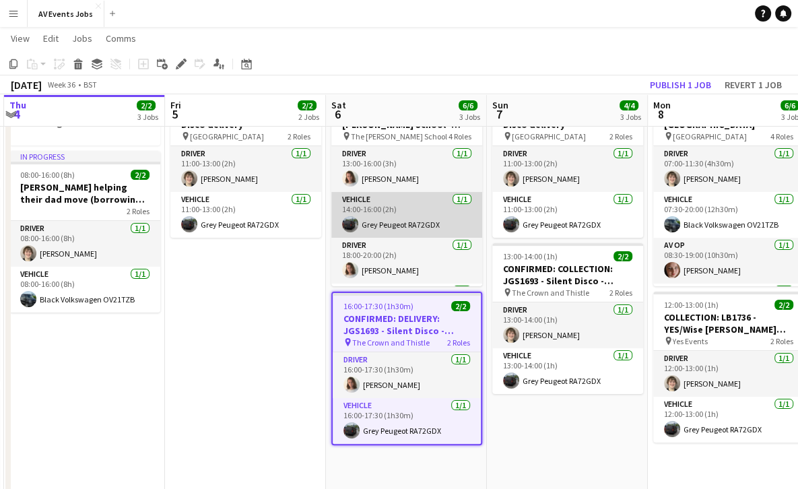
scroll to position [123, 0]
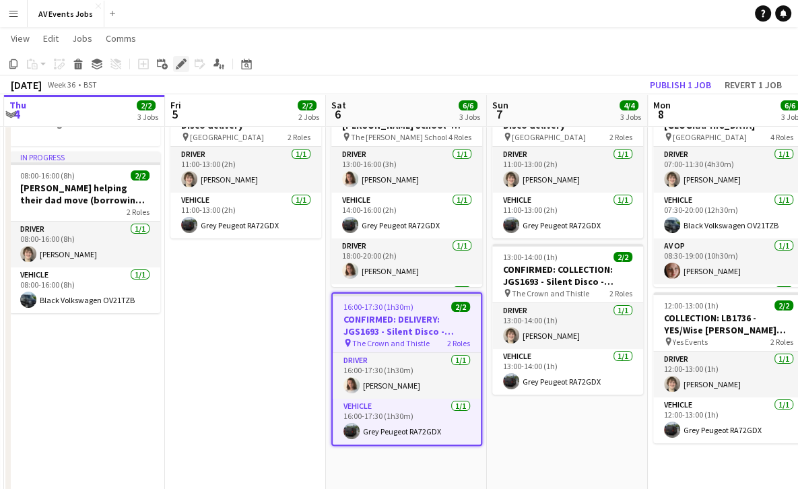
click at [178, 67] on icon "Edit" at bounding box center [181, 64] width 11 height 11
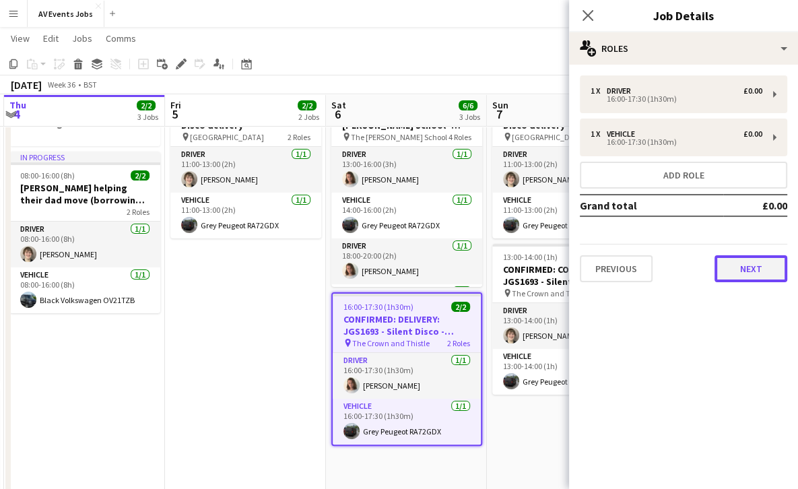
click at [743, 271] on button "Next" at bounding box center [750, 268] width 73 height 27
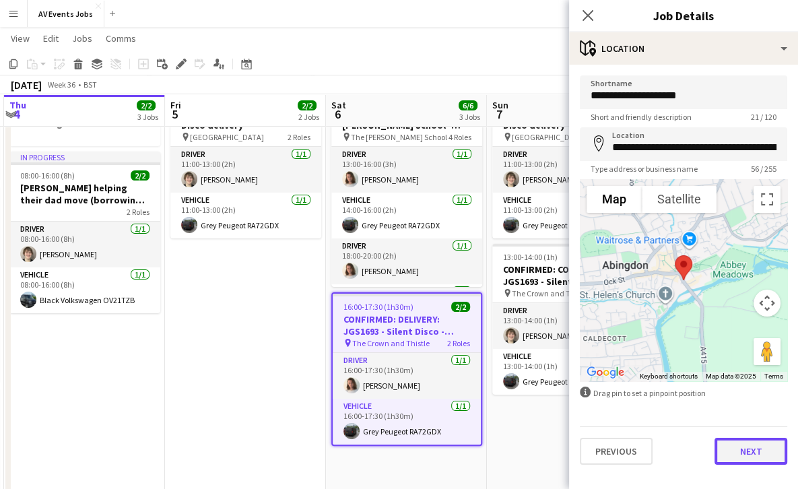
click at [750, 444] on button "Next" at bounding box center [750, 451] width 73 height 27
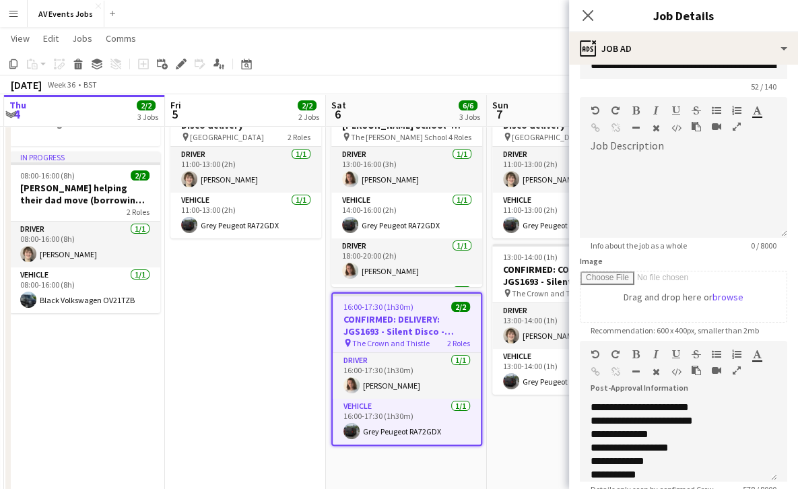
scroll to position [0, 0]
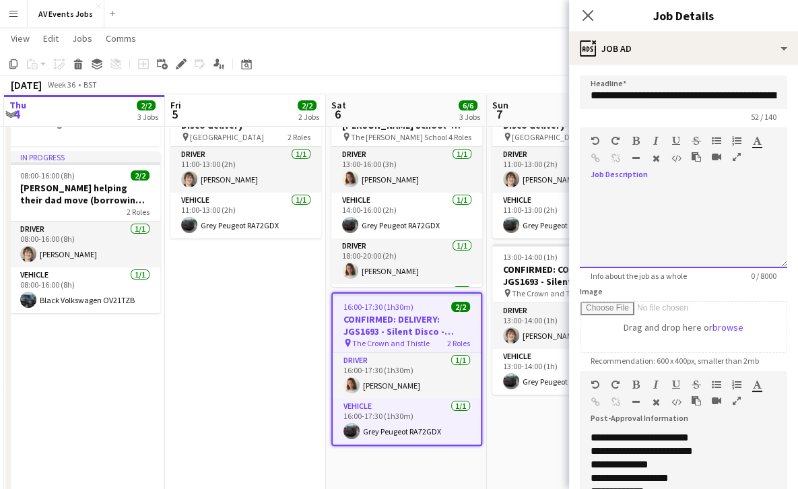
click at [683, 205] on div at bounding box center [683, 227] width 207 height 81
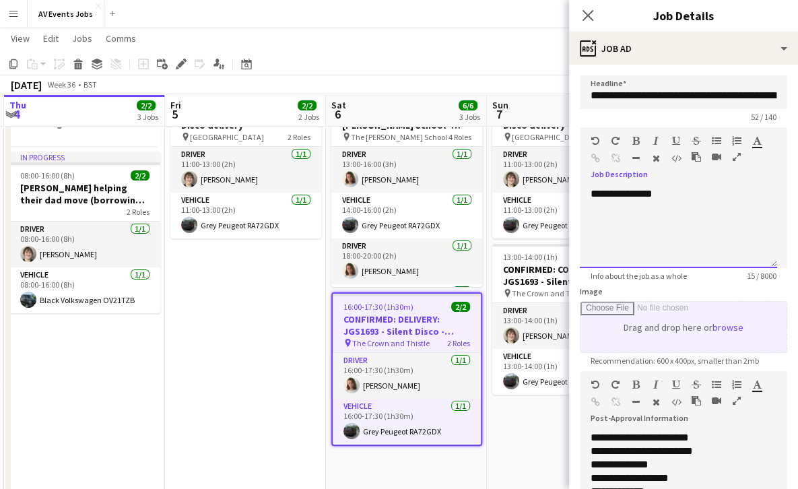
scroll to position [205, 0]
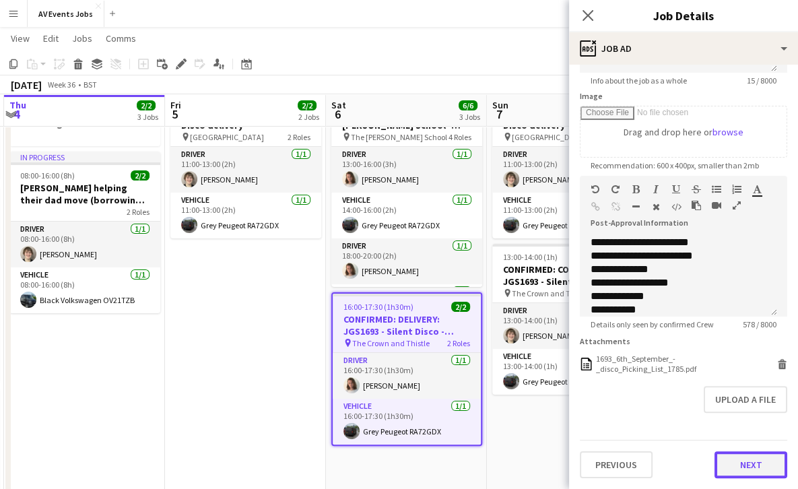
click at [725, 464] on button "Next" at bounding box center [750, 464] width 73 height 27
type input "*******"
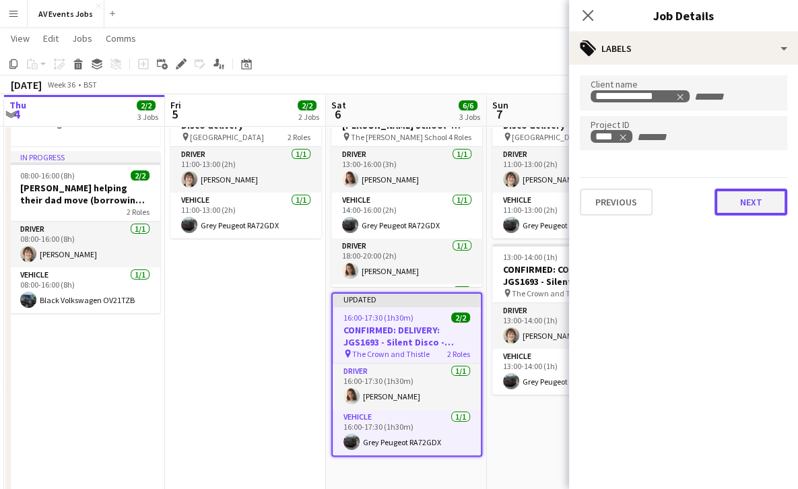
click at [759, 191] on button "Next" at bounding box center [750, 202] width 73 height 27
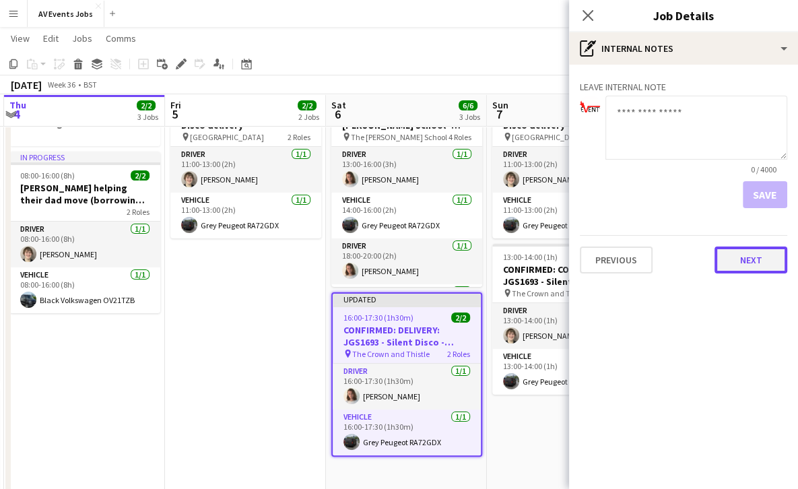
click at [753, 250] on button "Next" at bounding box center [750, 259] width 73 height 27
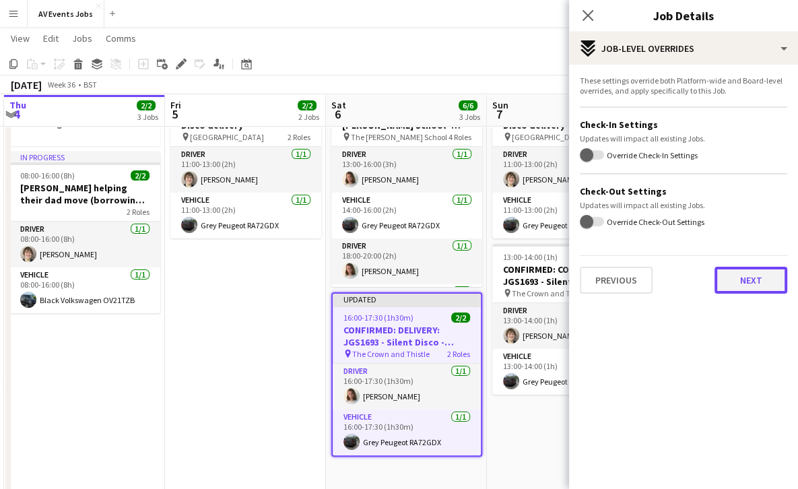
click at [753, 285] on button "Next" at bounding box center [750, 280] width 73 height 27
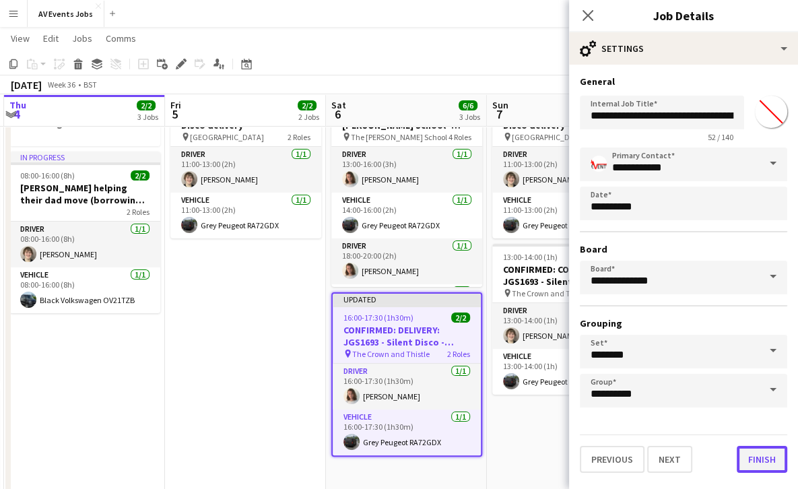
click at [757, 466] on button "Finish" at bounding box center [762, 459] width 50 height 27
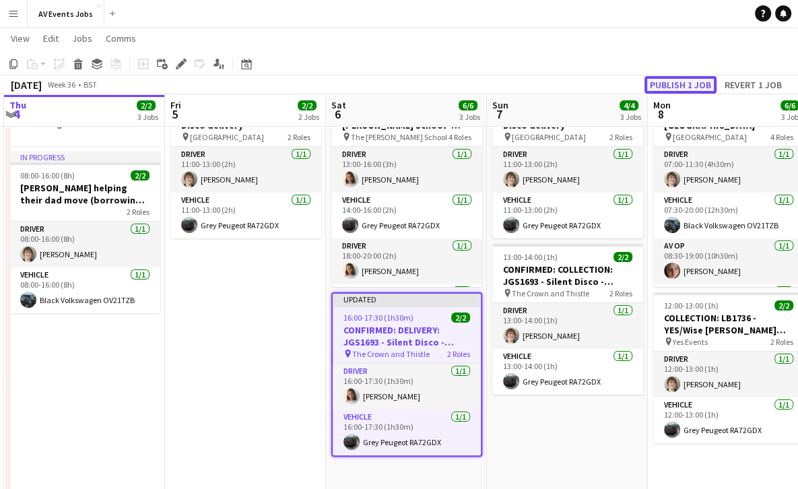
click at [671, 85] on button "Publish 1 job" at bounding box center [680, 85] width 72 height 18
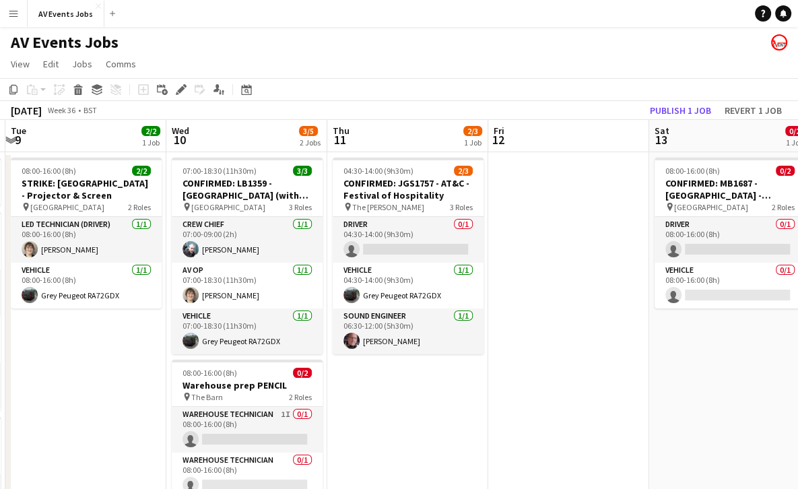
scroll to position [0, 477]
click at [428, 446] on app-date-cell "04:30-14:00 (9h30m) 2/3 CONFIRMED: JGS1757 - AT&C - Festival of Hospitality pin…" at bounding box center [408, 427] width 161 height 551
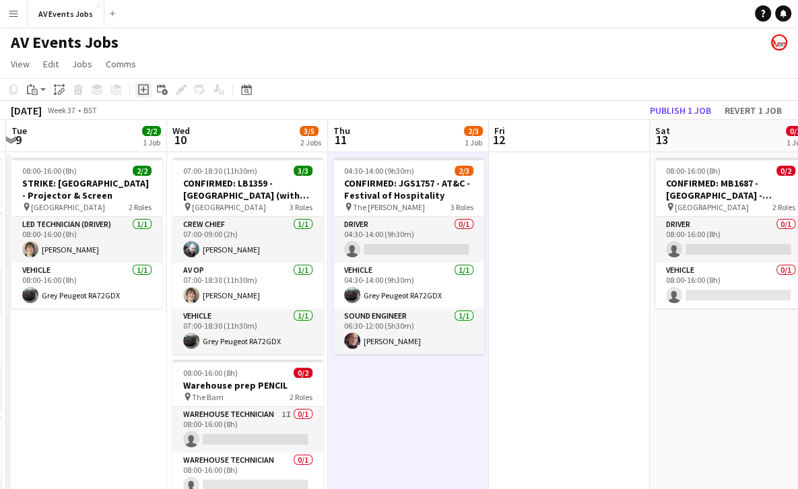
click at [149, 92] on div "Add job" at bounding box center [143, 89] width 16 height 16
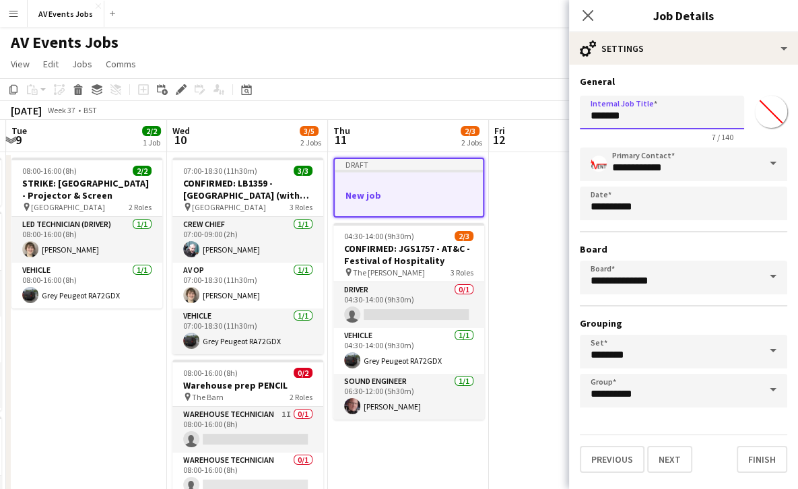
drag, startPoint x: 632, startPoint y: 116, endPoint x: 568, endPoint y: 118, distance: 64.0
click at [568, 118] on body "Menu Boards Boards Boards All jobs Status Workforce Workforce My Workforce Recr…" at bounding box center [399, 352] width 798 height 704
type input "*"
type input "**********"
